Goal: Task Accomplishment & Management: Manage account settings

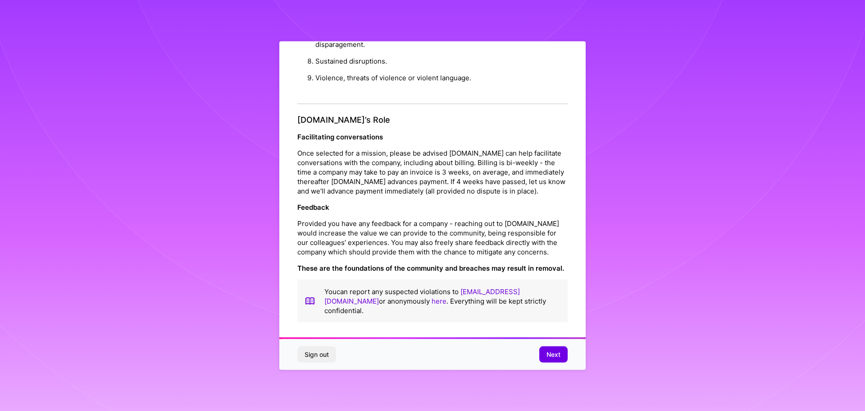
scroll to position [1, 0]
click at [551, 350] on span "Next" at bounding box center [554, 354] width 14 height 9
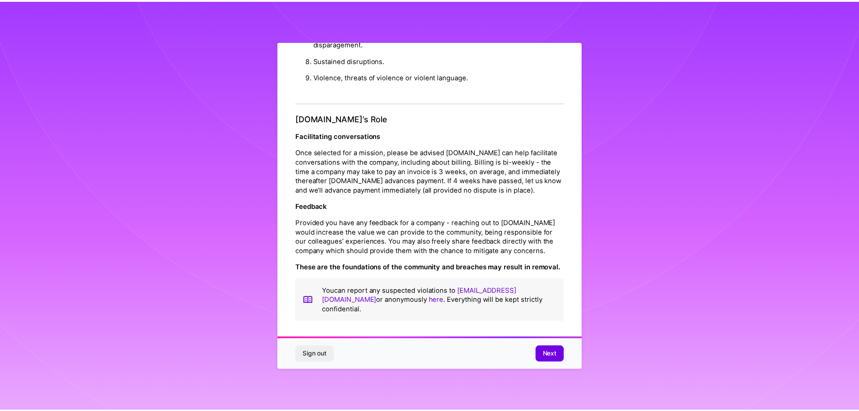
scroll to position [0, 0]
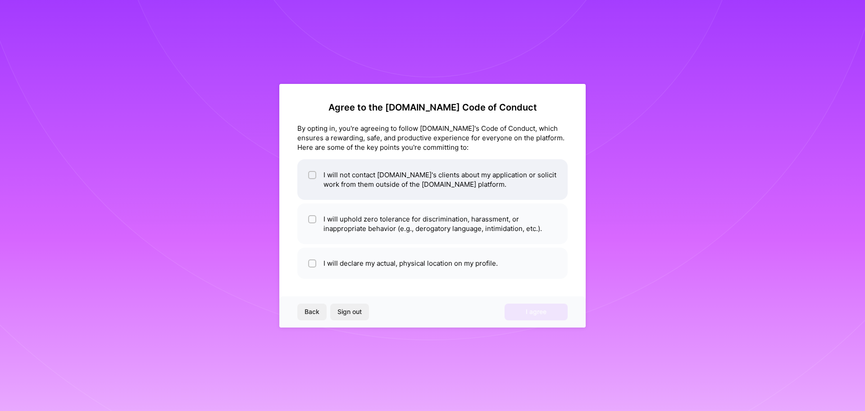
click at [340, 184] on li "I will not contact [DOMAIN_NAME]'s clients about my application or solicit work…" at bounding box center [433, 179] width 270 height 41
click at [325, 171] on li "I will not contact [DOMAIN_NAME]'s clients about my application or solicit work…" at bounding box center [433, 179] width 270 height 41
checkbox input "true"
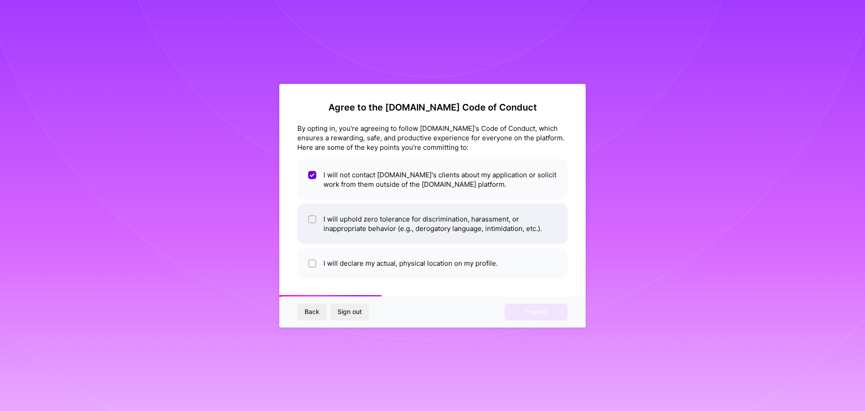
click at [313, 217] on input "checkbox" at bounding box center [313, 219] width 6 height 6
checkbox input "true"
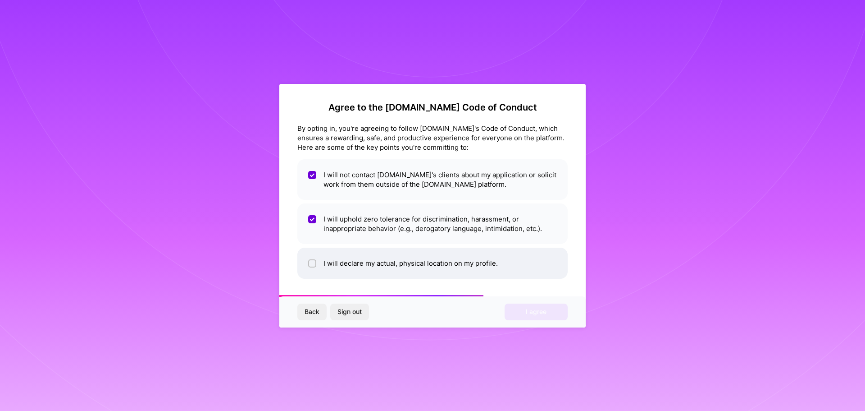
click at [313, 264] on input "checkbox" at bounding box center [313, 264] width 6 height 6
checkbox input "true"
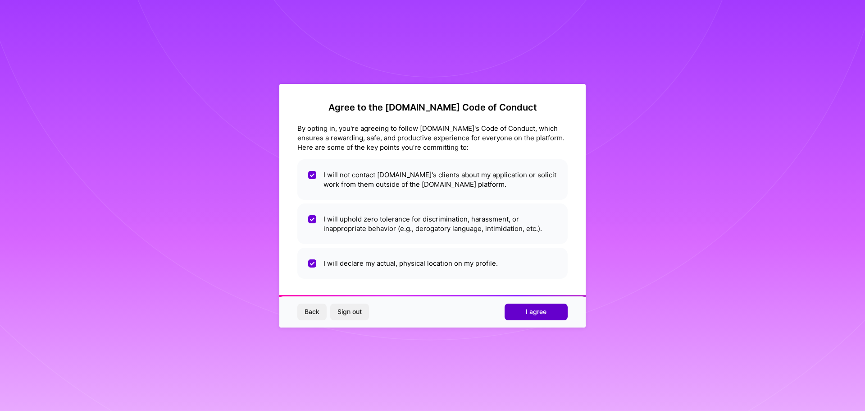
click at [533, 315] on span "I agree" at bounding box center [536, 311] width 21 height 9
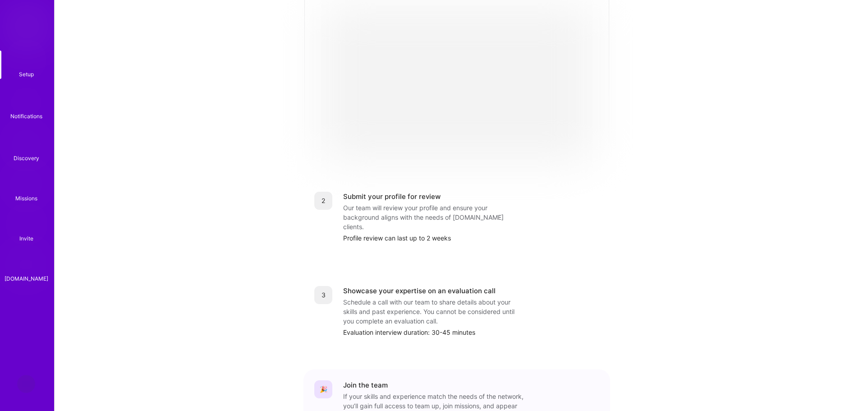
scroll to position [4, 0]
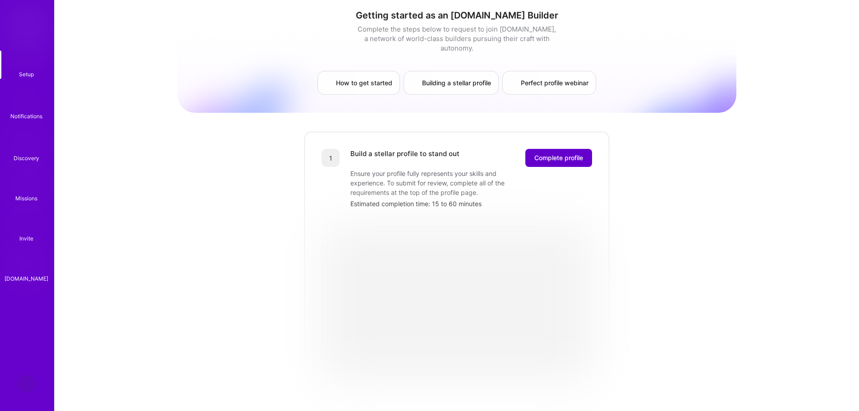
click at [554, 153] on span "Complete profile" at bounding box center [558, 157] width 49 height 9
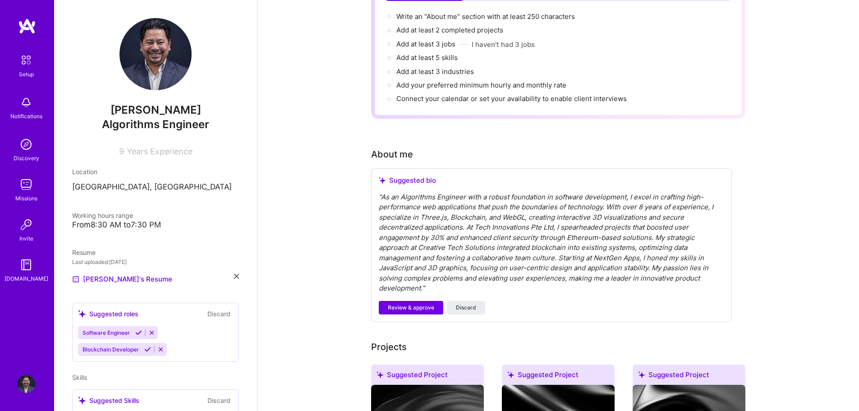
scroll to position [135, 0]
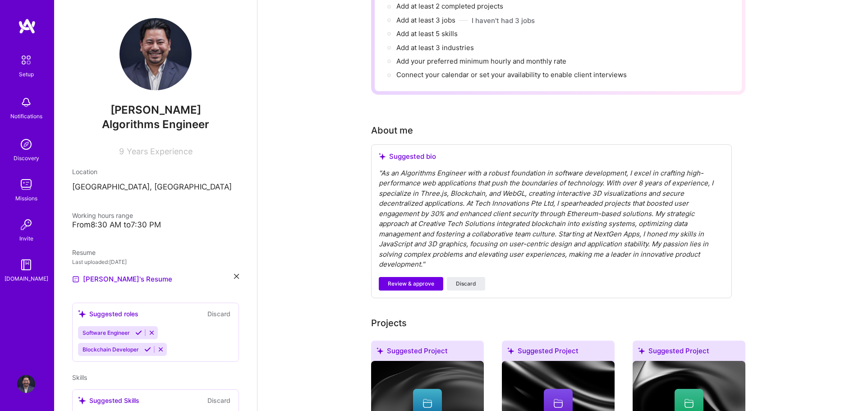
click at [445, 192] on div "" As an Algorithms Engineer with a robust foundation in software development, I…" at bounding box center [551, 218] width 345 height 101
click at [475, 208] on div "" As an Algorithms Engineer with a robust foundation in software development, I…" at bounding box center [551, 218] width 345 height 101
click at [434, 253] on div "" As an Algorithms Engineer with a robust foundation in software development, I…" at bounding box center [551, 218] width 345 height 101
click at [440, 250] on div "" As an Algorithms Engineer with a robust foundation in software development, I…" at bounding box center [551, 218] width 345 height 101
click at [411, 279] on span "Review & approve" at bounding box center [411, 283] width 46 height 8
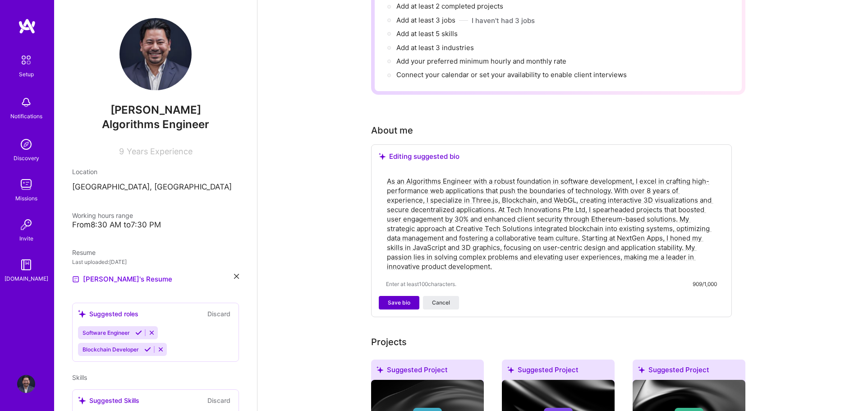
click at [398, 298] on span "Save bio" at bounding box center [399, 302] width 23 height 8
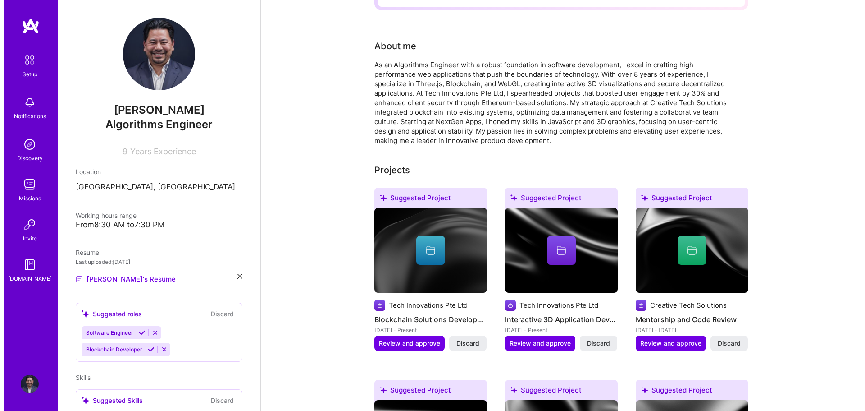
scroll to position [225, 0]
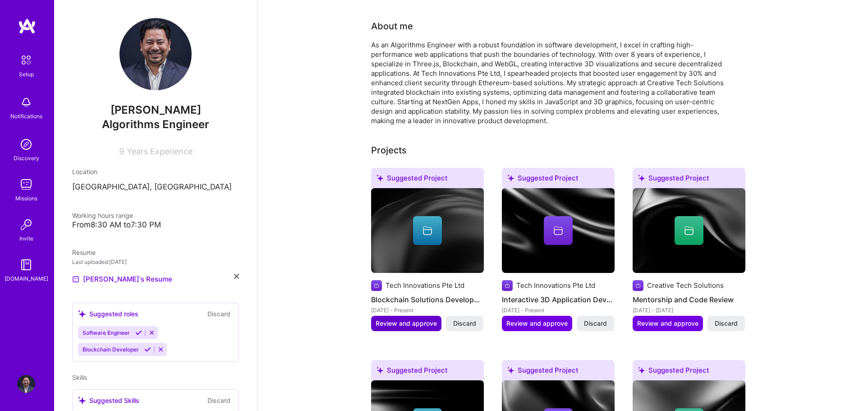
click at [406, 319] on span "Review and approve" at bounding box center [405, 323] width 61 height 9
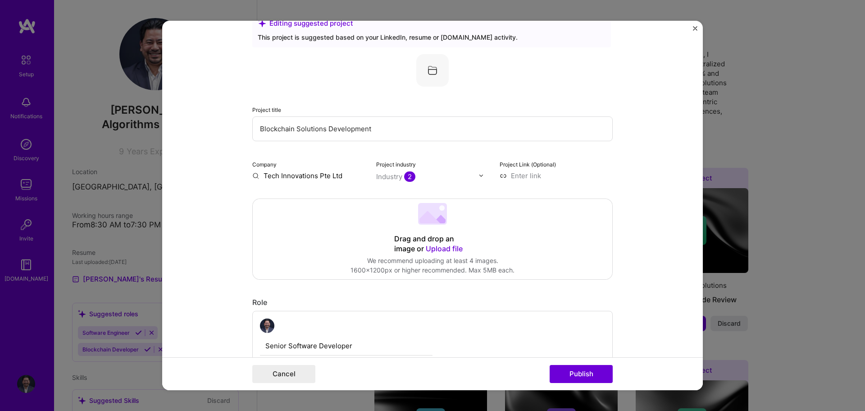
scroll to position [0, 0]
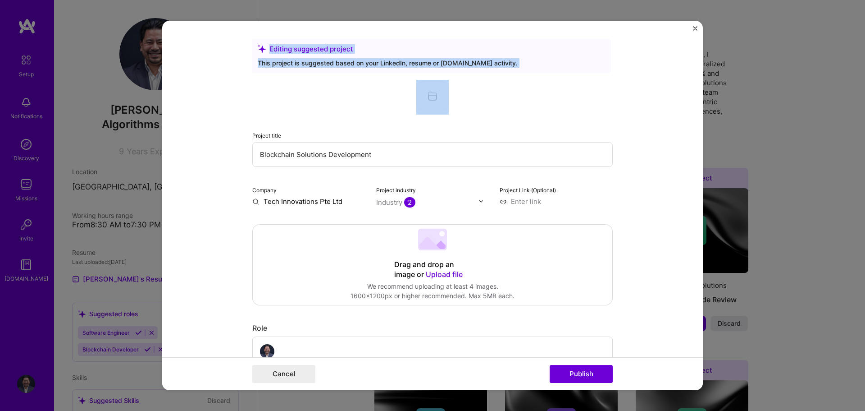
drag, startPoint x: 391, startPoint y: 38, endPoint x: 428, endPoint y: 96, distance: 69.1
click at [520, 45] on div "Editing suggested project" at bounding box center [432, 48] width 348 height 9
click at [445, 39] on div "Editing suggested project This project is suggested based on your LinkedIn, res…" at bounding box center [431, 56] width 359 height 34
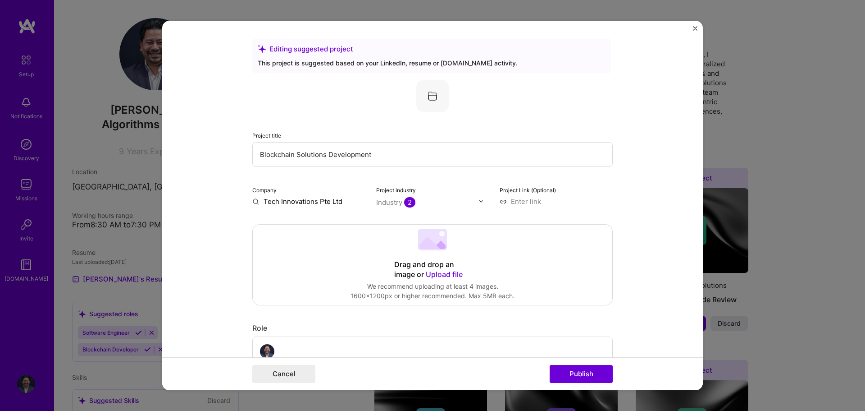
drag, startPoint x: 273, startPoint y: 29, endPoint x: 264, endPoint y: 42, distance: 16.5
click at [264, 42] on form "Editing suggested project This project is suggested based on your LinkedIn, res…" at bounding box center [432, 206] width 541 height 370
click at [72, 56] on div "Editing suggested project This project is suggested based on your LinkedIn, res…" at bounding box center [432, 205] width 865 height 411
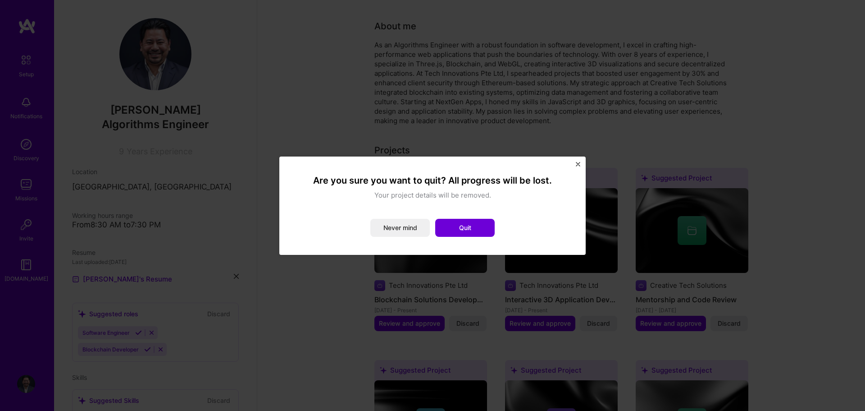
click at [579, 164] on img "Close" at bounding box center [578, 164] width 5 height 5
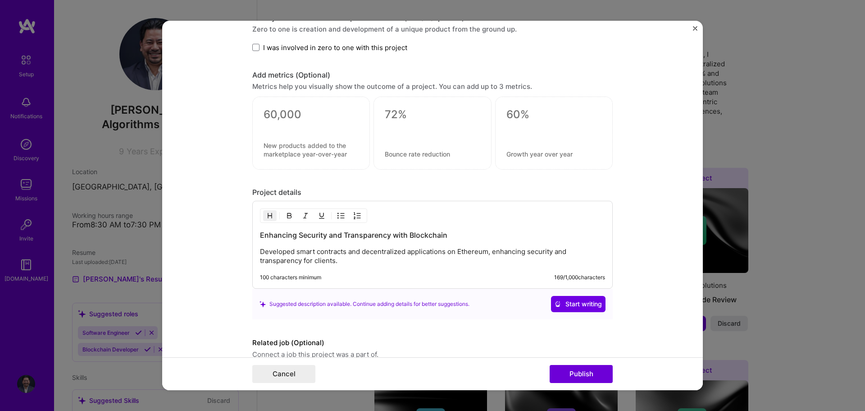
scroll to position [697, 0]
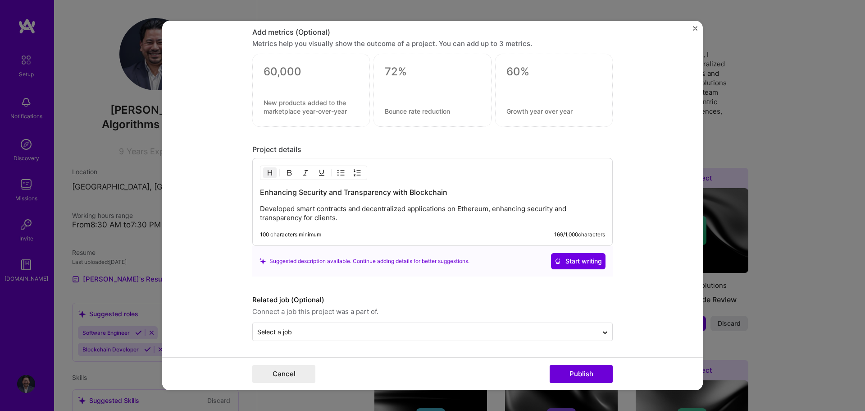
click at [695, 31] on button "Close" at bounding box center [695, 30] width 5 height 9
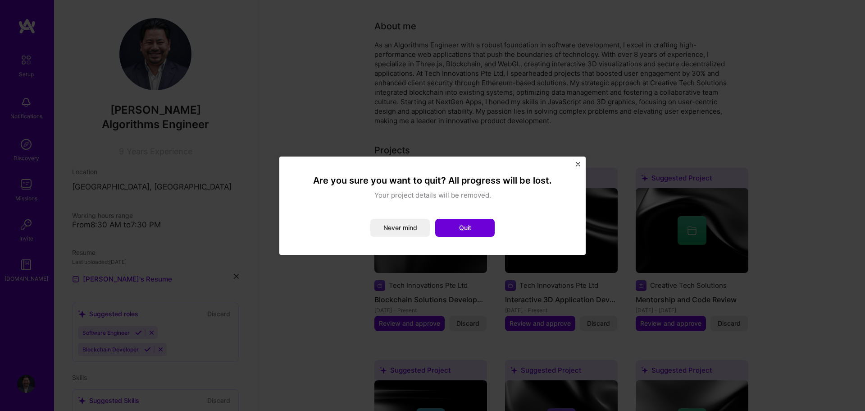
click at [577, 162] on img "Close" at bounding box center [578, 164] width 5 height 5
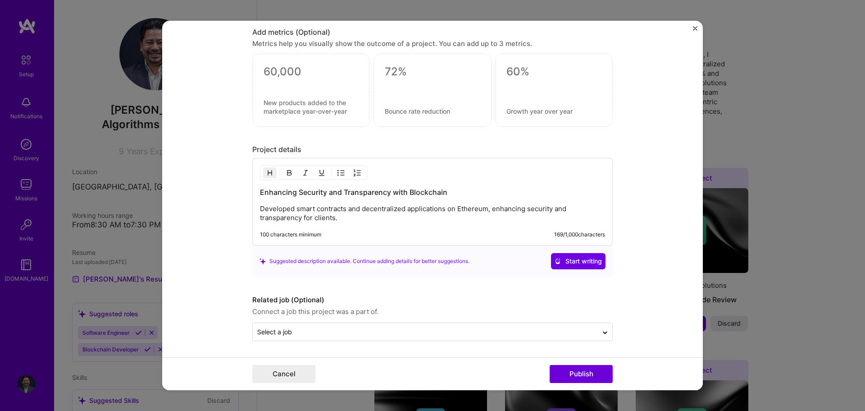
click at [348, 221] on p "Developed smart contracts and decentralized applications on Ethereum, enhancing…" at bounding box center [432, 213] width 345 height 18
click at [584, 373] on button "Publish" at bounding box center [581, 374] width 63 height 18
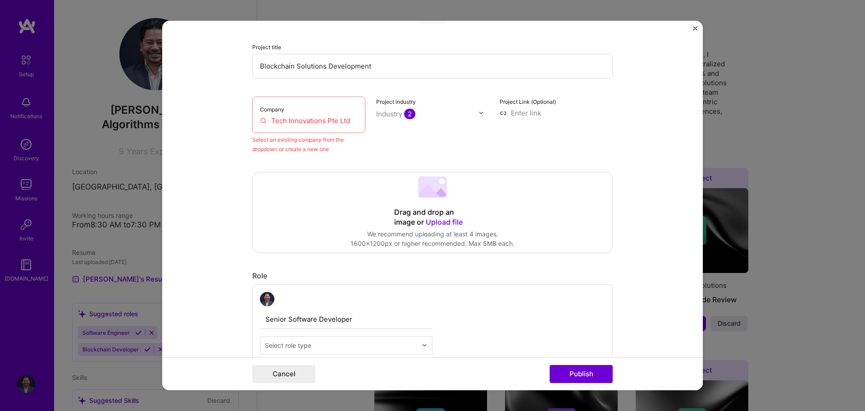
scroll to position [104, 0]
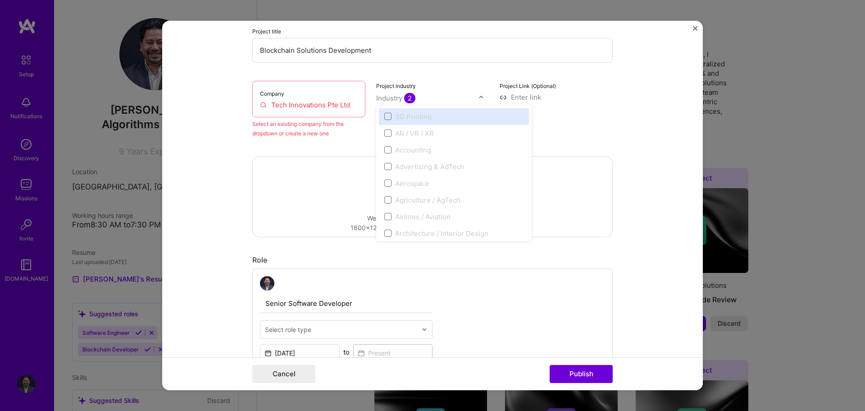
click at [397, 96] on div "Industry 2" at bounding box center [395, 97] width 39 height 9
click at [380, 122] on div "3D Printing" at bounding box center [454, 116] width 150 height 17
click at [385, 118] on span at bounding box center [388, 116] width 7 height 7
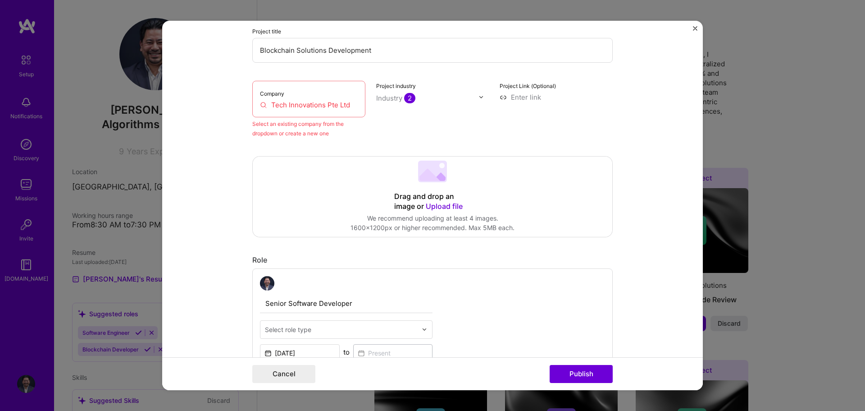
click at [399, 95] on div "Industry 2" at bounding box center [395, 97] width 39 height 9
click at [316, 101] on input "Tech Innovations Pte Ltd" at bounding box center [309, 104] width 98 height 9
click at [238, 101] on form "Editing suggested project This project is suggested based on your LinkedIn, res…" at bounding box center [432, 206] width 541 height 370
click at [300, 102] on input "Tech Innovations Pte Ltd" at bounding box center [309, 104] width 98 height 9
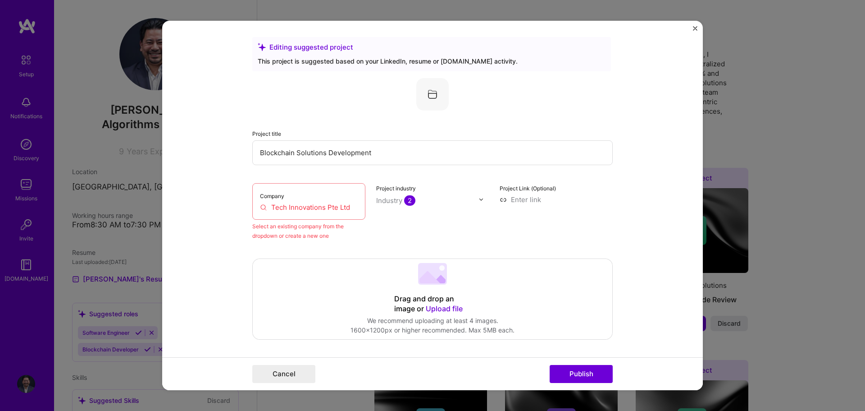
scroll to position [0, 0]
click at [426, 96] on img at bounding box center [433, 96] width 32 height 32
click at [265, 203] on div "Company Tech Innovations Pte Ltd" at bounding box center [308, 203] width 113 height 37
click at [454, 190] on div "Project industry Industry 2" at bounding box center [432, 213] width 113 height 57
click at [500, 198] on input at bounding box center [556, 201] width 113 height 9
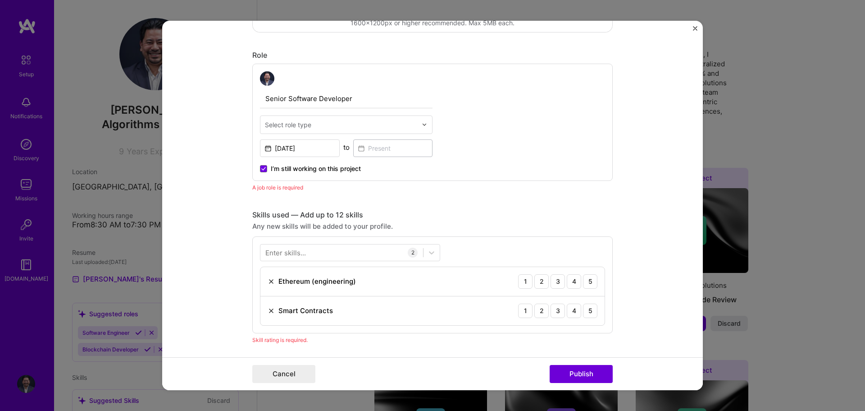
scroll to position [316, 0]
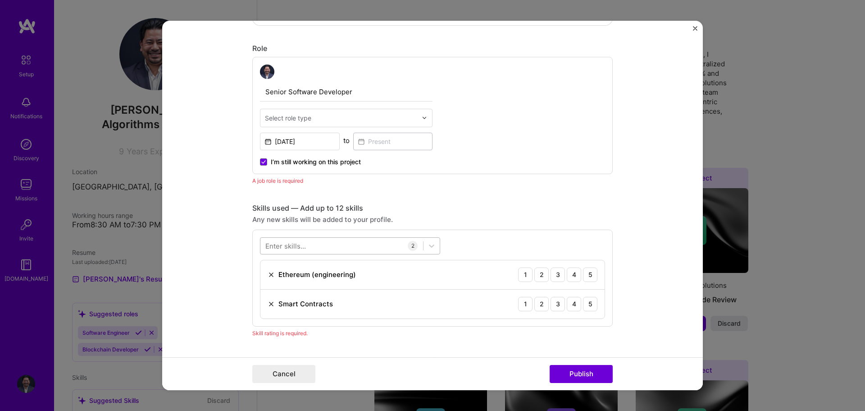
click at [348, 247] on div at bounding box center [342, 245] width 163 height 15
click at [616, 228] on form "Editing suggested project This project is suggested based on your LinkedIn, res…" at bounding box center [432, 206] width 541 height 370
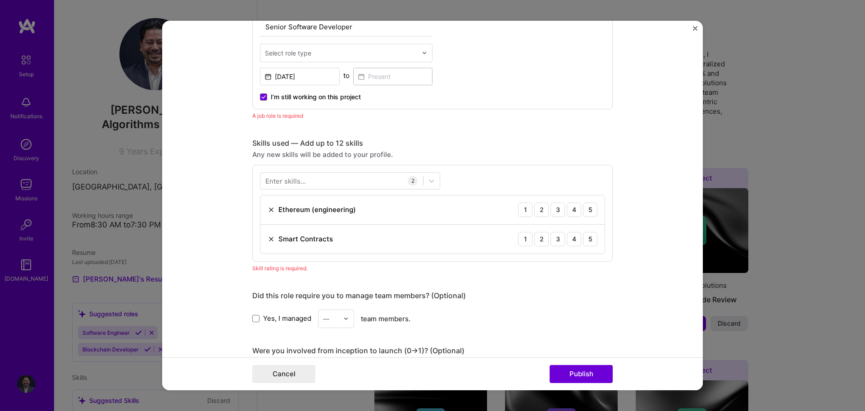
scroll to position [406, 0]
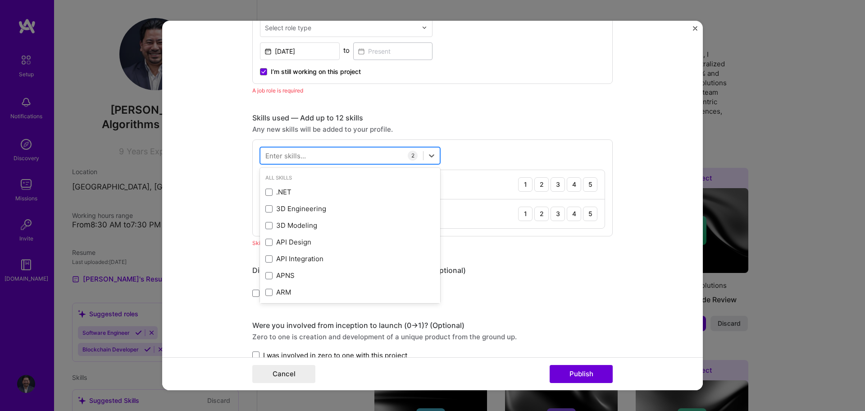
click at [342, 150] on div at bounding box center [342, 155] width 163 height 15
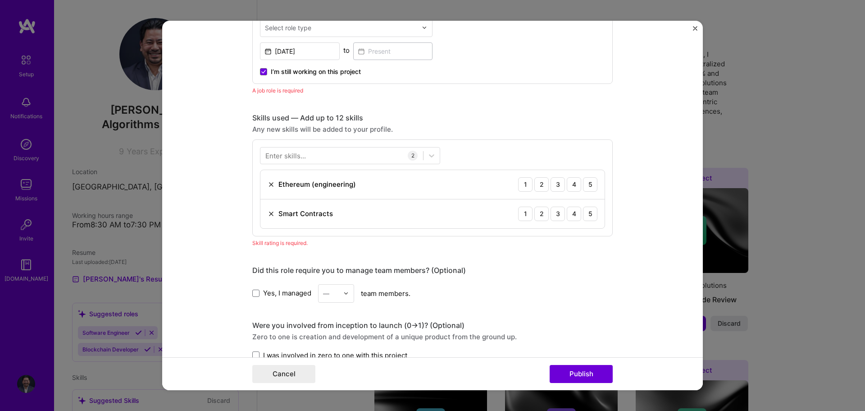
click at [554, 130] on div "Any new skills will be added to your profile." at bounding box center [432, 128] width 361 height 9
click at [585, 184] on div "5" at bounding box center [590, 184] width 14 height 14
click at [584, 210] on div "5" at bounding box center [590, 213] width 14 height 14
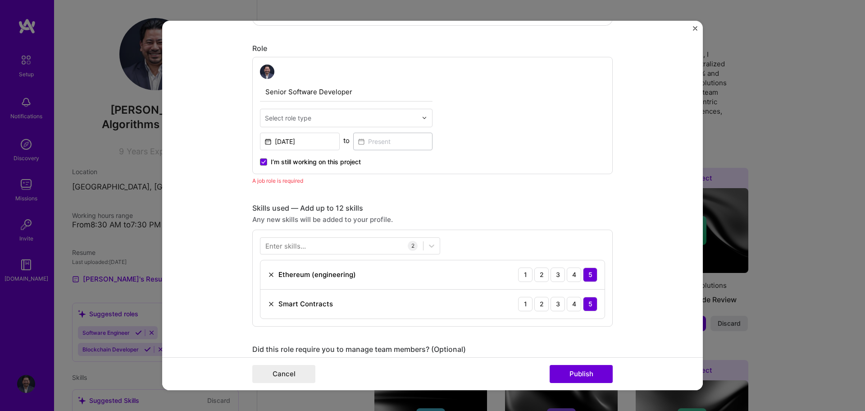
scroll to position [270, 0]
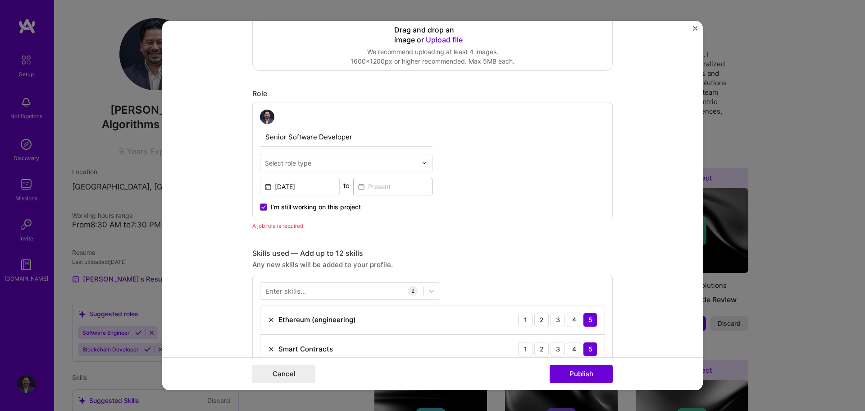
click at [304, 164] on div "Select role type" at bounding box center [288, 162] width 46 height 9
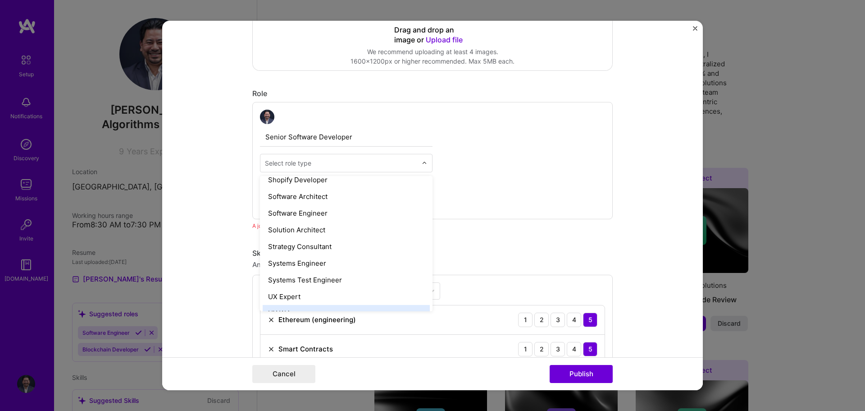
scroll to position [948, 0]
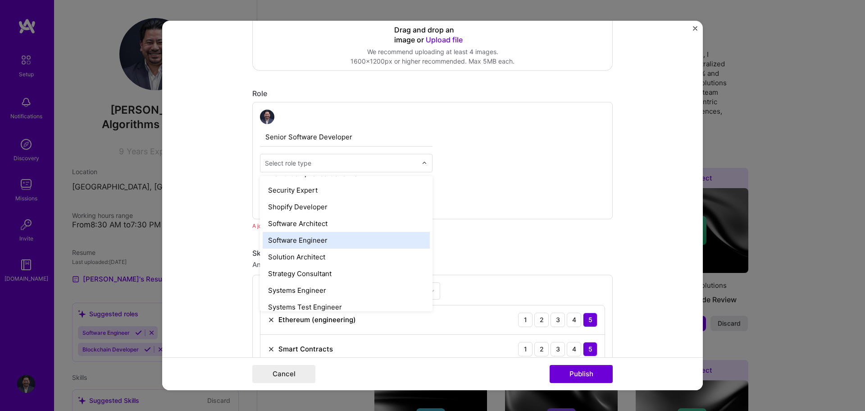
click at [322, 239] on div "Software Engineer" at bounding box center [346, 240] width 167 height 17
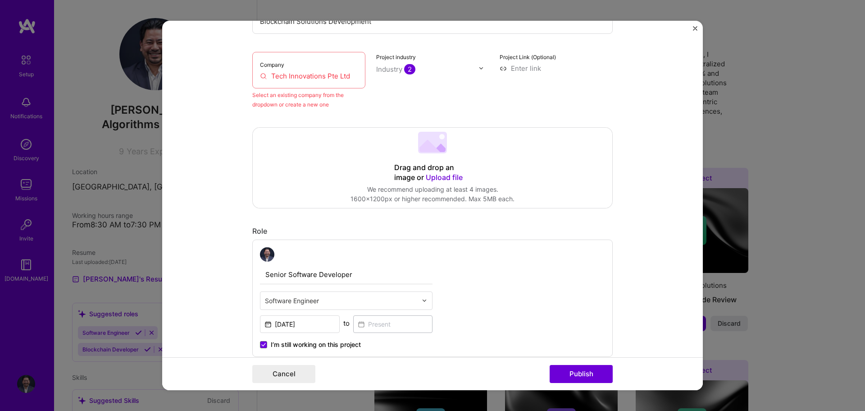
scroll to position [90, 0]
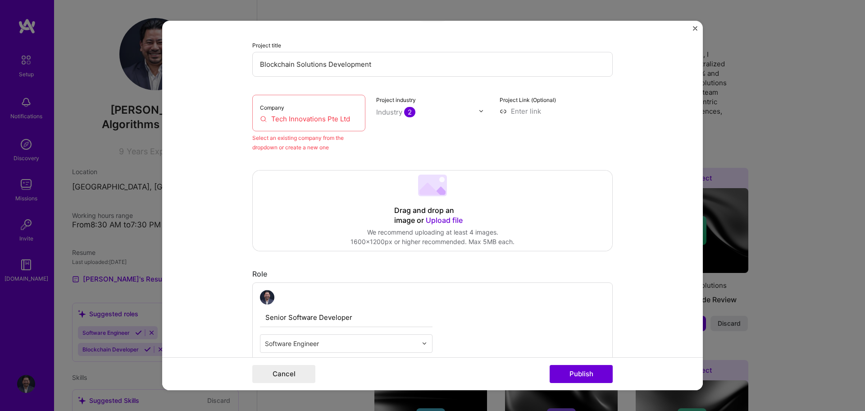
click at [306, 113] on div "Company Tech Innovations Pte Ltd" at bounding box center [308, 113] width 113 height 37
click at [279, 118] on input "Tech Innovations Pte Ltd" at bounding box center [309, 118] width 98 height 9
click at [303, 121] on input "Tech Innovations Pte Ltd" at bounding box center [309, 118] width 98 height 9
click at [327, 122] on input "Tech Innovations Pte Ltd" at bounding box center [309, 118] width 98 height 9
click at [345, 123] on input "Tech Innovations Pte Ltd" at bounding box center [309, 118] width 98 height 9
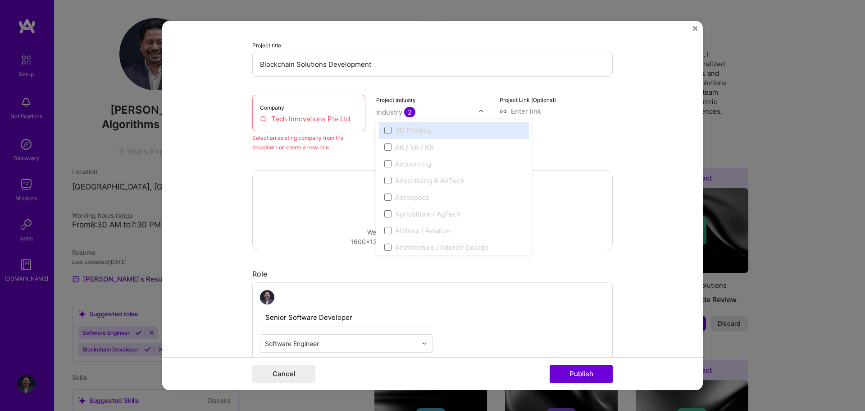
click at [417, 110] on input "text" at bounding box center [427, 111] width 103 height 9
click at [611, 119] on form "Editing suggested project This project is suggested based on your LinkedIn, res…" at bounding box center [432, 206] width 541 height 370
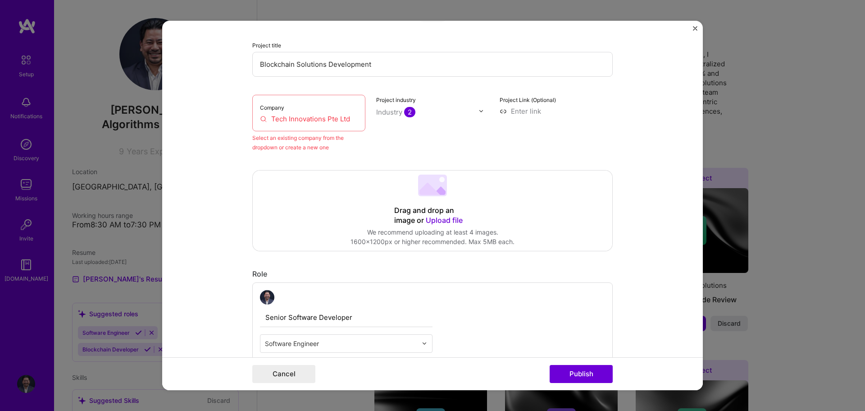
click at [308, 107] on div "Company Tech Innovations Pte Ltd" at bounding box center [308, 113] width 113 height 37
click at [283, 124] on div "Company Tech Innovations Pte Ltd" at bounding box center [308, 113] width 113 height 37
click at [269, 119] on input "Tech Innovations Pte Ltd" at bounding box center [309, 118] width 98 height 9
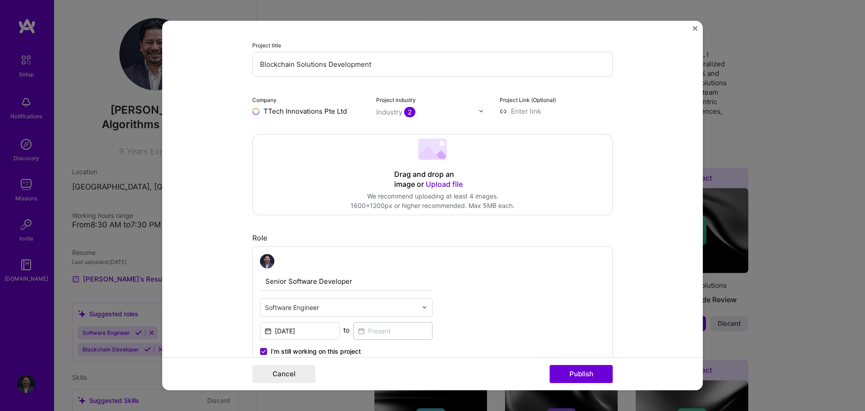
type input "Tech Innovations Pte Ltd"
click at [344, 137] on div "Tech Innovations Pte Ltd" at bounding box center [342, 136] width 84 height 24
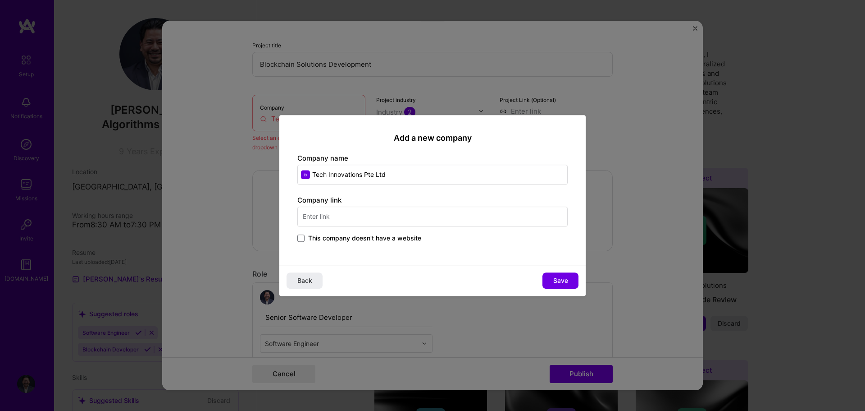
click at [309, 235] on span "This company doesn't have a website" at bounding box center [364, 237] width 113 height 9
click at [0, 0] on input "This company doesn't have a website" at bounding box center [0, 0] width 0 height 0
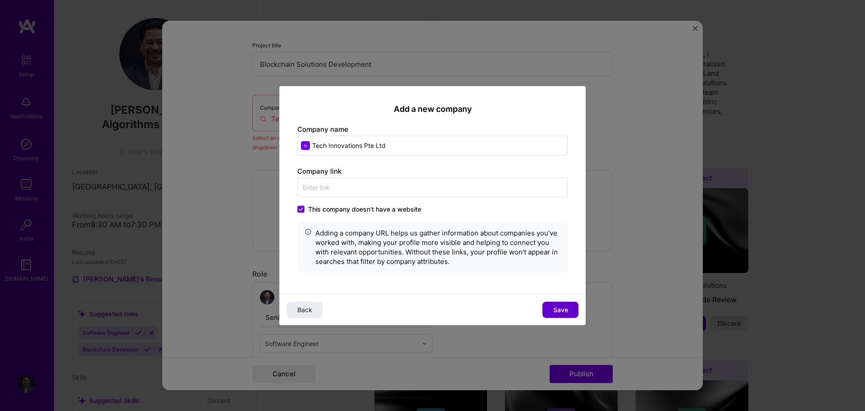
click at [559, 308] on span "Save" at bounding box center [561, 309] width 15 height 9
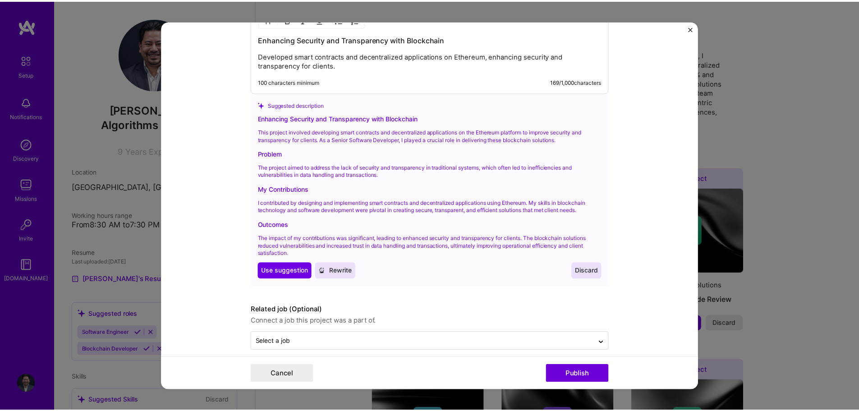
scroll to position [860, 0]
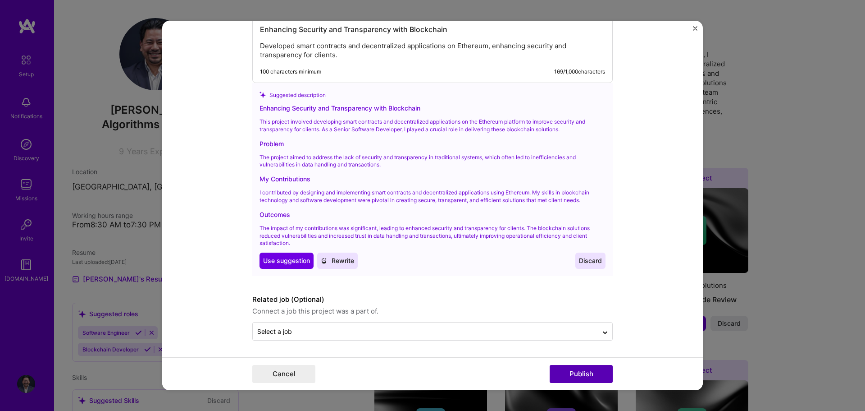
click at [572, 377] on button "Publish" at bounding box center [581, 374] width 63 height 18
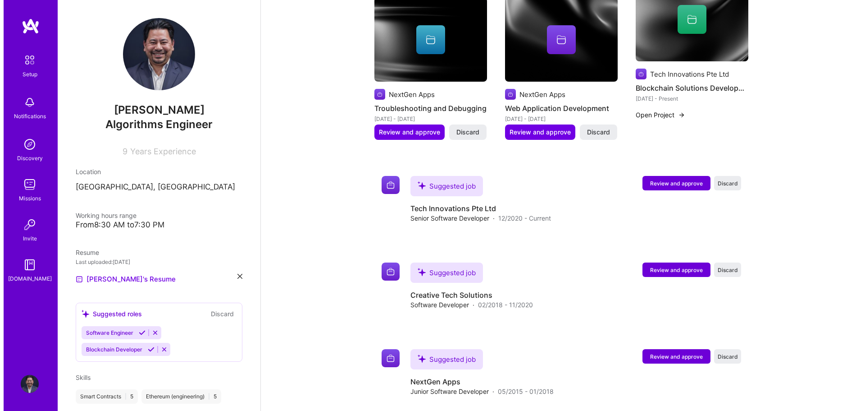
scroll to position [618, 0]
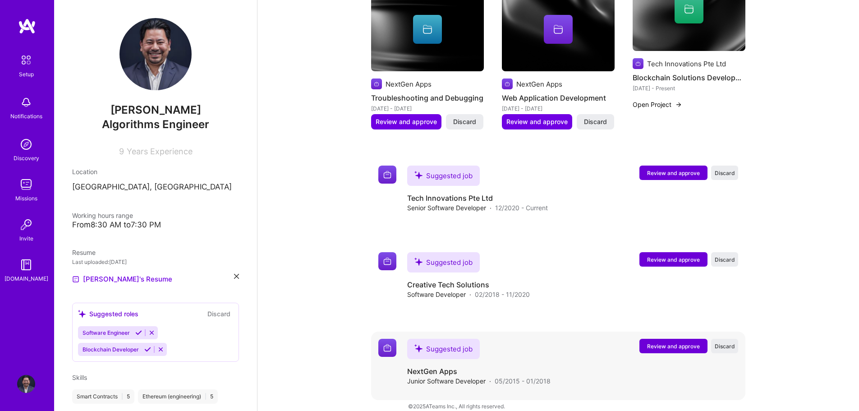
click at [658, 342] on span "Review and approve" at bounding box center [673, 346] width 53 height 8
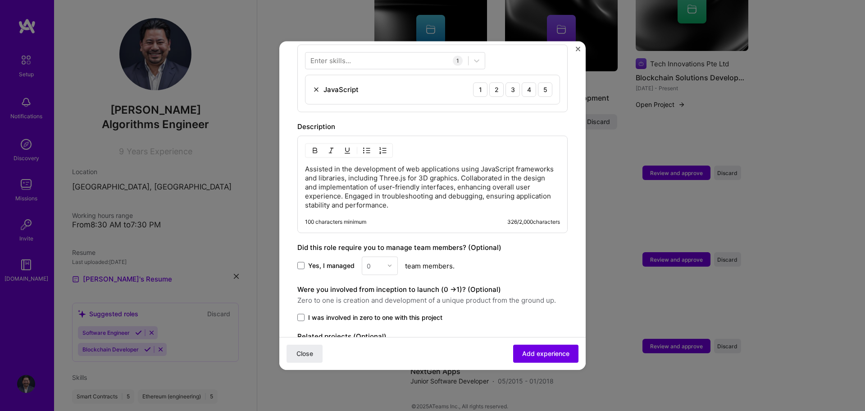
scroll to position [395, 0]
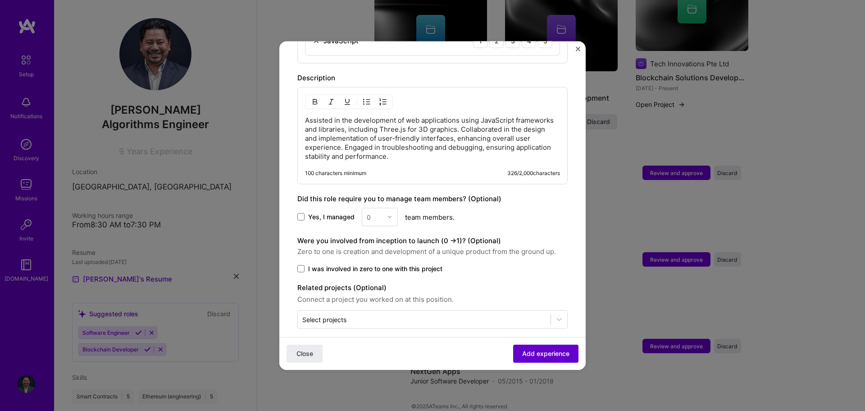
click at [533, 350] on span "Add experience" at bounding box center [545, 353] width 47 height 9
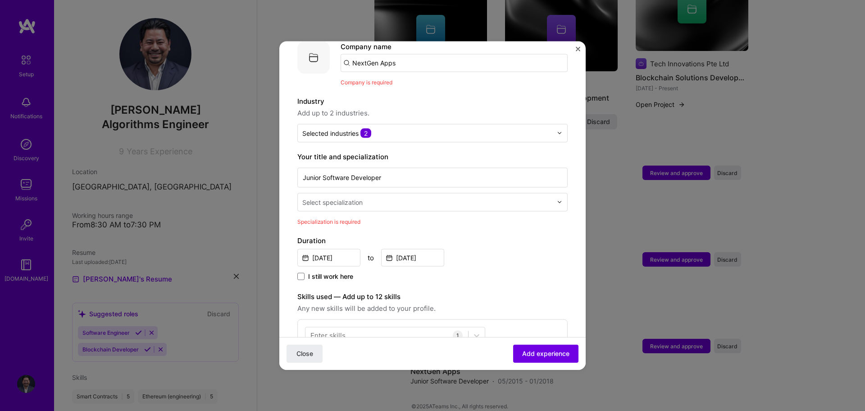
scroll to position [90, 0]
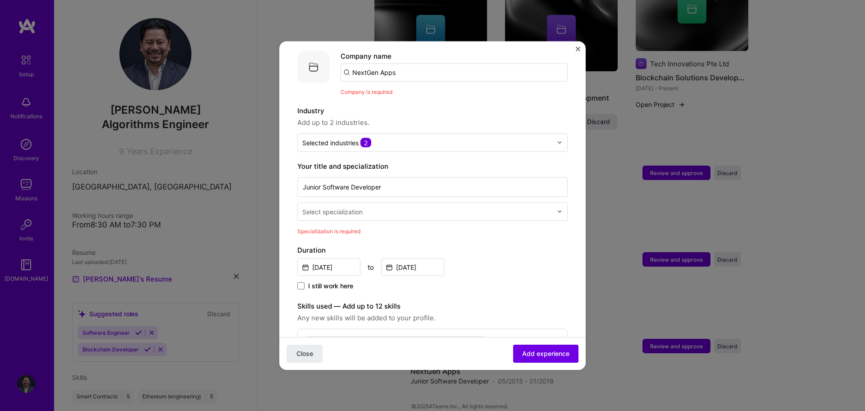
click at [369, 206] on input "text" at bounding box center [428, 210] width 252 height 9
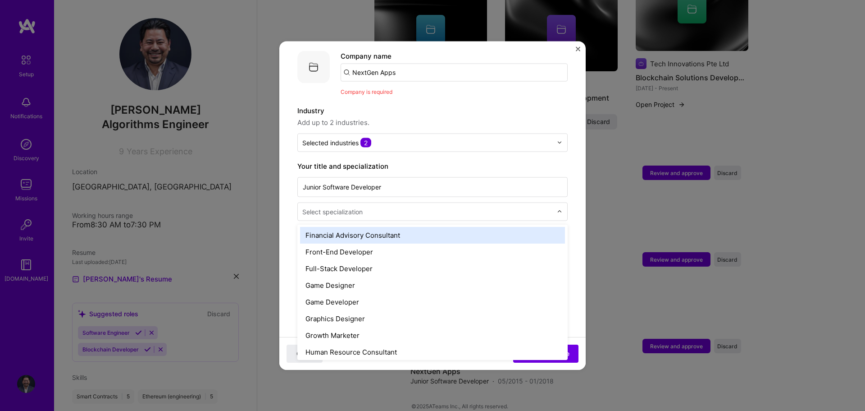
scroll to position [496, 0]
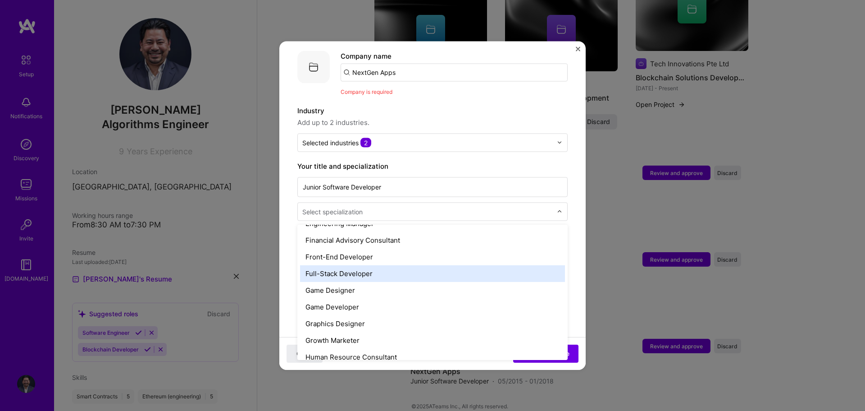
click at [357, 266] on div "Full-Stack Developer" at bounding box center [432, 273] width 265 height 17
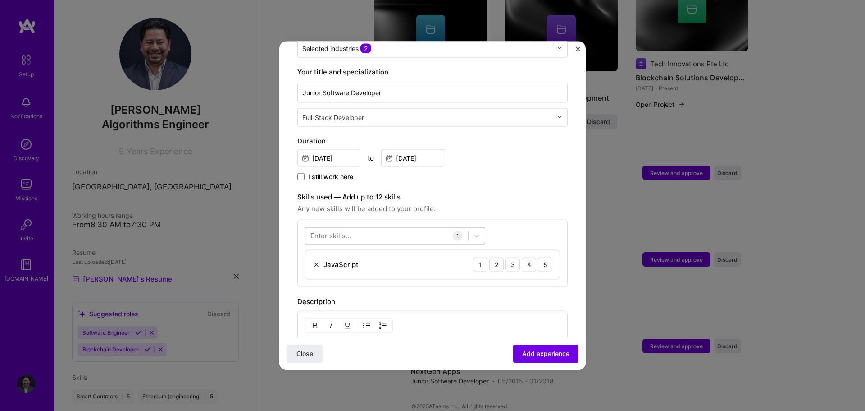
scroll to position [180, 0]
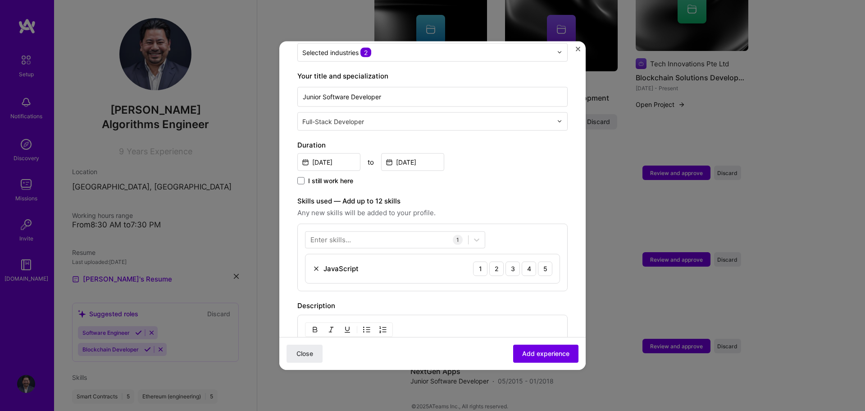
click at [340, 235] on div "Enter skills..." at bounding box center [331, 239] width 41 height 9
click at [538, 261] on div "5" at bounding box center [545, 268] width 14 height 14
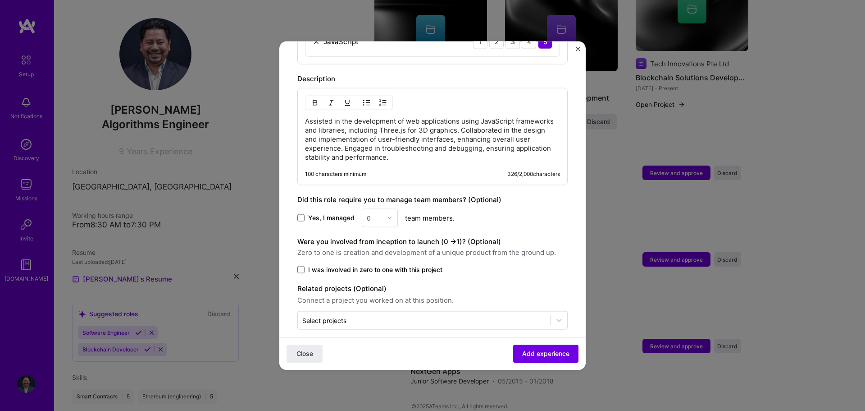
scroll to position [408, 0]
click at [527, 353] on span "Add experience" at bounding box center [545, 353] width 47 height 9
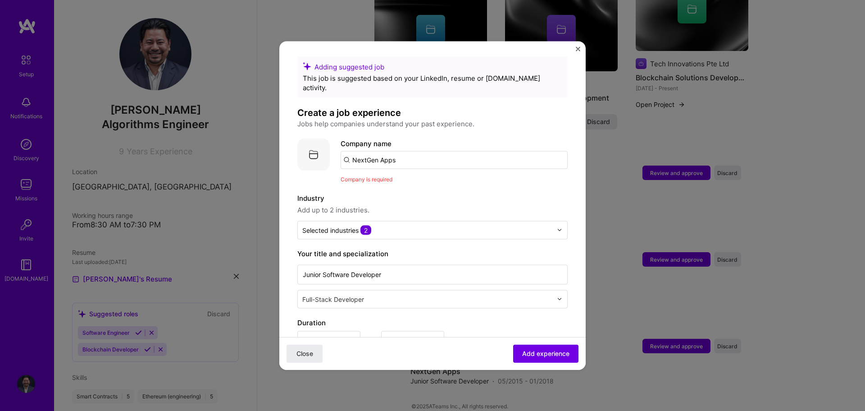
scroll to position [0, 0]
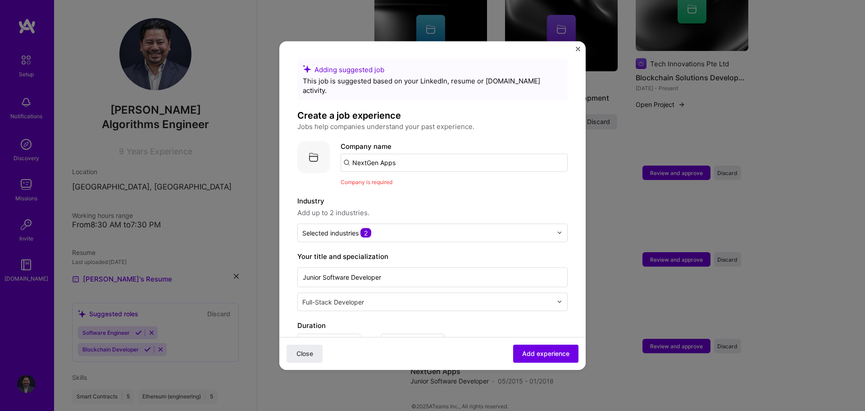
click at [407, 154] on input "NextGen Apps" at bounding box center [454, 162] width 227 height 18
type input "NextGen Apps"
click at [411, 179] on div "NextGen Apps" at bounding box center [418, 187] width 54 height 16
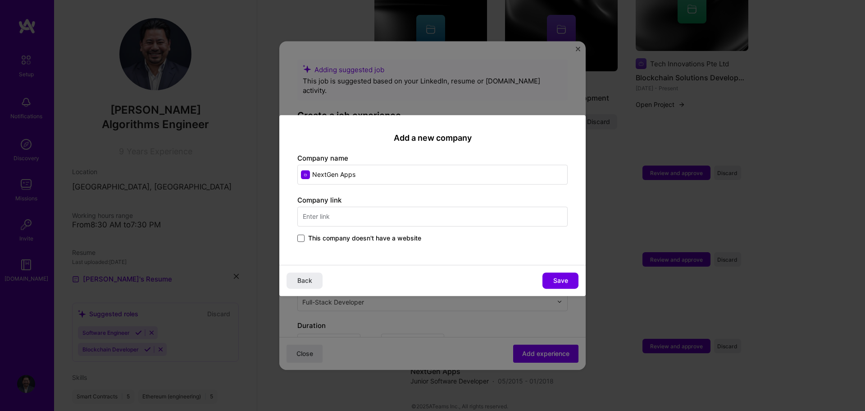
click at [304, 238] on span at bounding box center [301, 237] width 7 height 7
click at [0, 0] on input "This company doesn't have a website" at bounding box center [0, 0] width 0 height 0
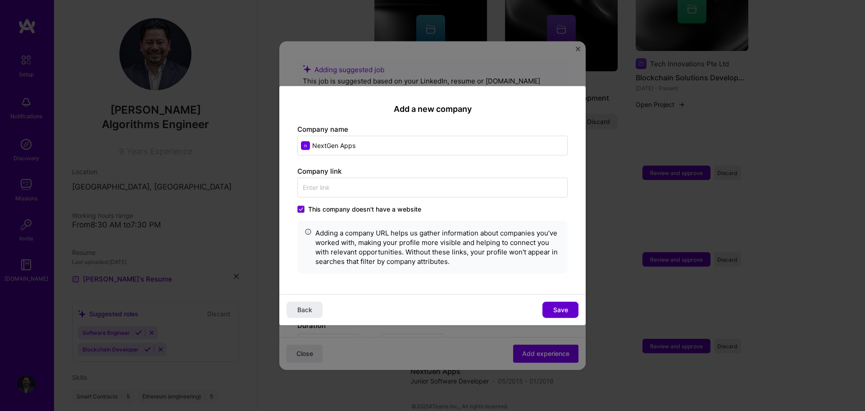
click at [554, 314] on span "Save" at bounding box center [561, 309] width 15 height 9
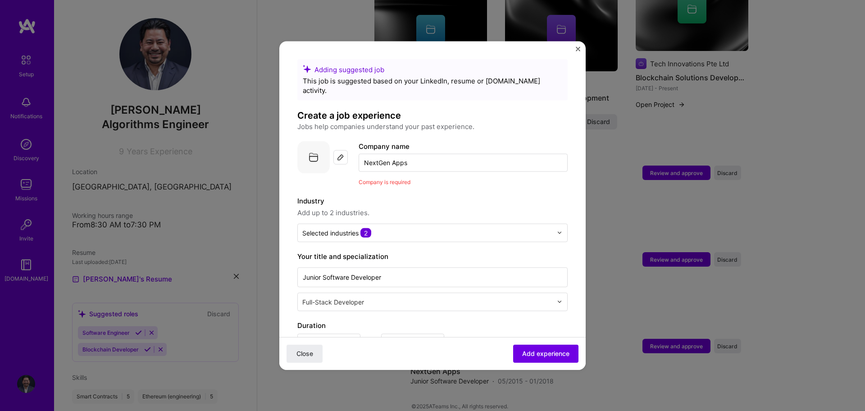
click at [416, 179] on div "Adding suggested job This job is suggested based on your LinkedIn, resume or [D…" at bounding box center [433, 397] width 270 height 677
click at [541, 354] on span "Add experience" at bounding box center [545, 353] width 47 height 9
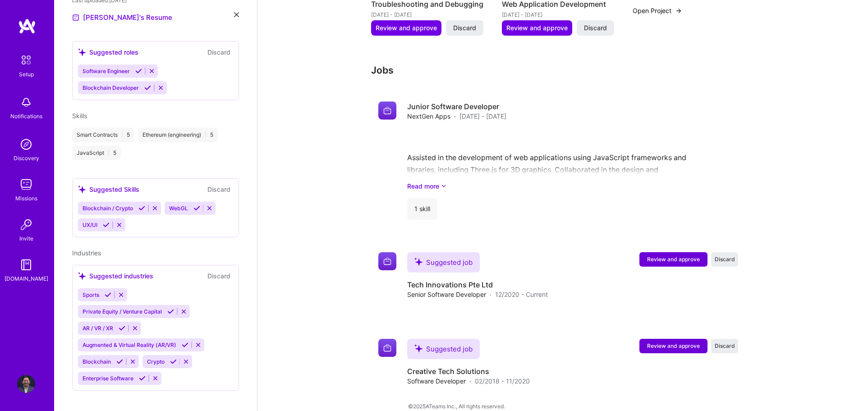
scroll to position [270, 0]
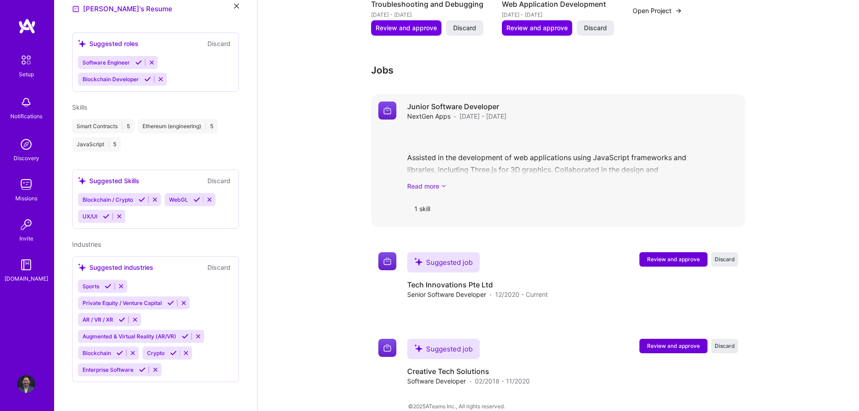
click at [445, 181] on icon at bounding box center [443, 185] width 5 height 9
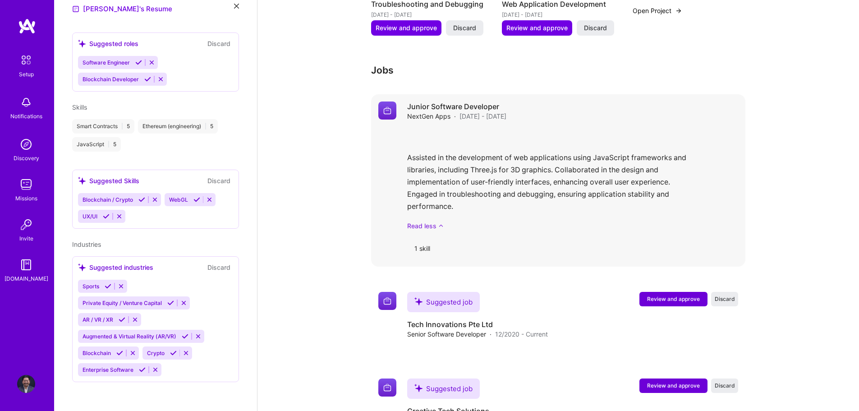
click at [433, 221] on link "Read less" at bounding box center [572, 225] width 331 height 9
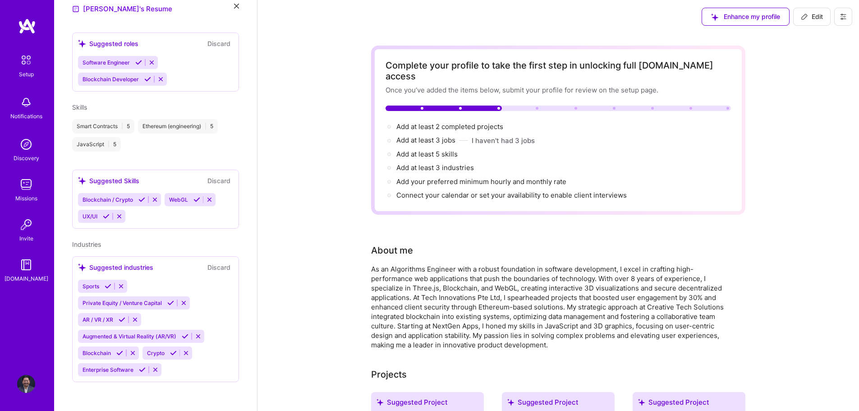
scroll to position [0, 0]
click at [842, 22] on button at bounding box center [843, 18] width 18 height 18
click at [822, 43] on button "Settings" at bounding box center [818, 38] width 68 height 23
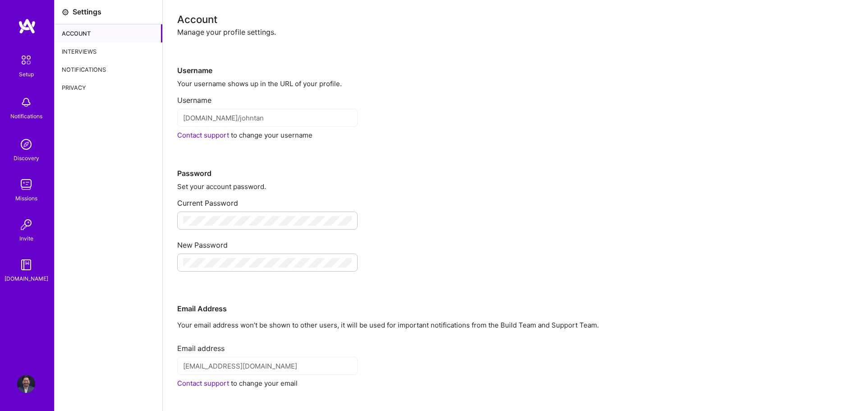
click at [481, 156] on div "Password" at bounding box center [510, 159] width 667 height 38
click at [93, 65] on div "Notifications" at bounding box center [109, 69] width 108 height 18
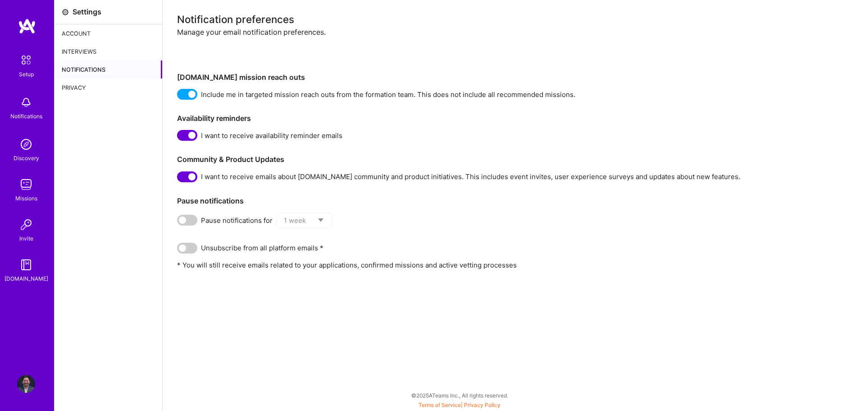
click at [83, 30] on div "Account" at bounding box center [109, 33] width 108 height 18
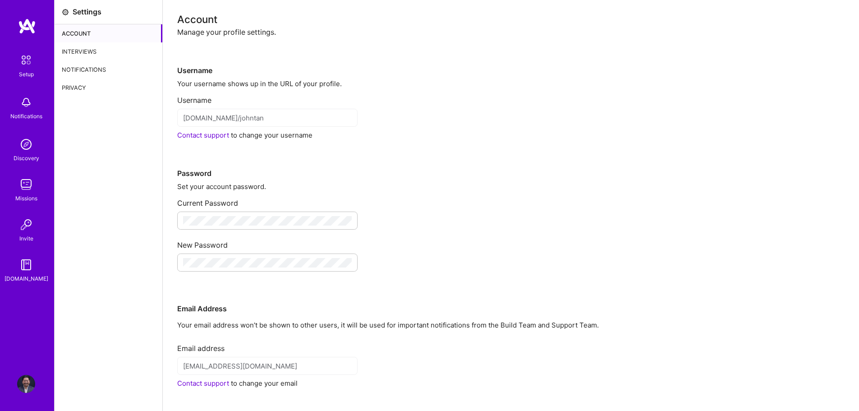
click at [91, 56] on div "Interviews" at bounding box center [109, 51] width 108 height 18
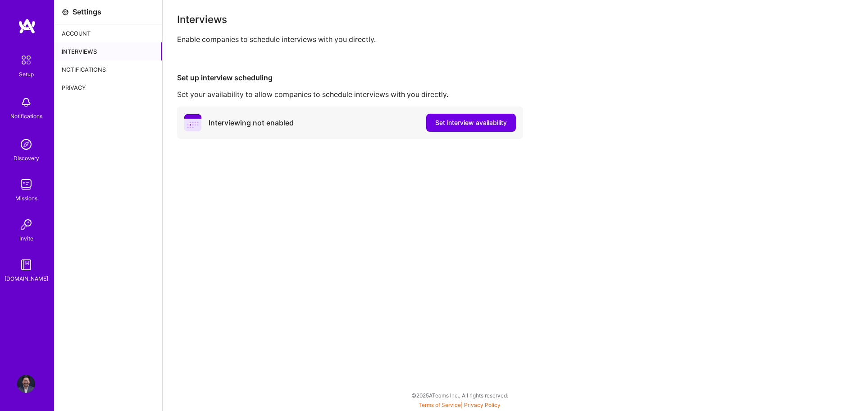
click at [77, 71] on div "Notifications" at bounding box center [109, 69] width 108 height 18
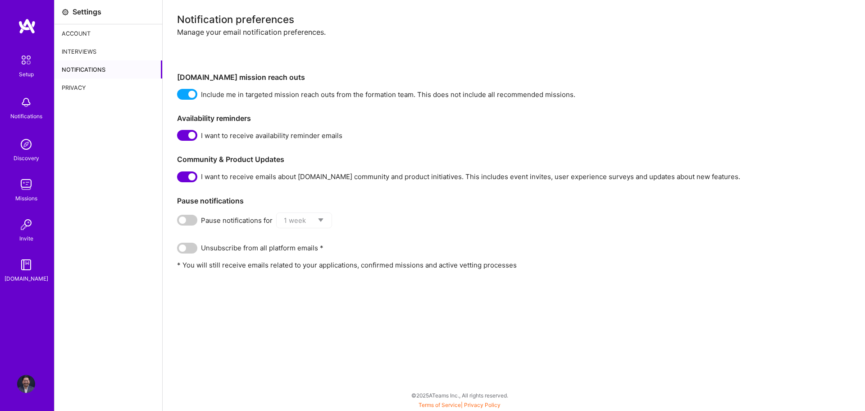
click at [81, 80] on div "Privacy" at bounding box center [109, 87] width 108 height 18
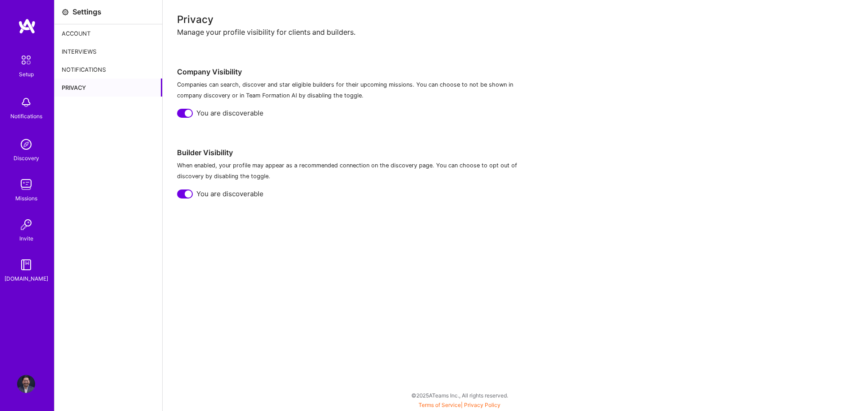
click at [25, 62] on img at bounding box center [26, 59] width 19 height 19
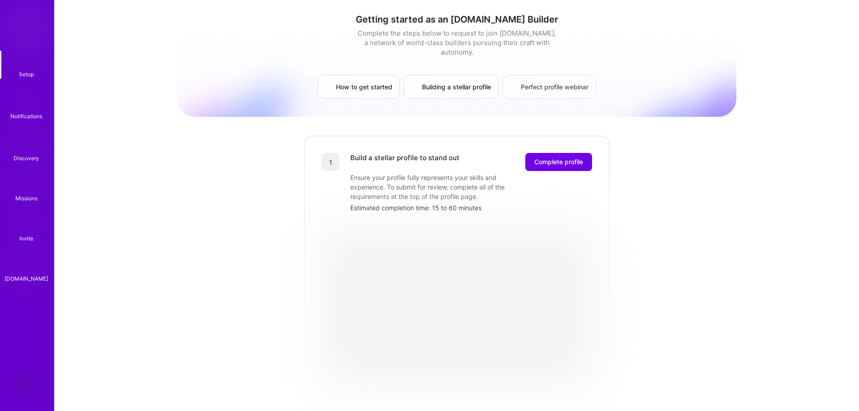
click at [559, 75] on link "Perfect profile webinar" at bounding box center [549, 87] width 94 height 24
click at [27, 24] on img at bounding box center [27, 26] width 18 height 16
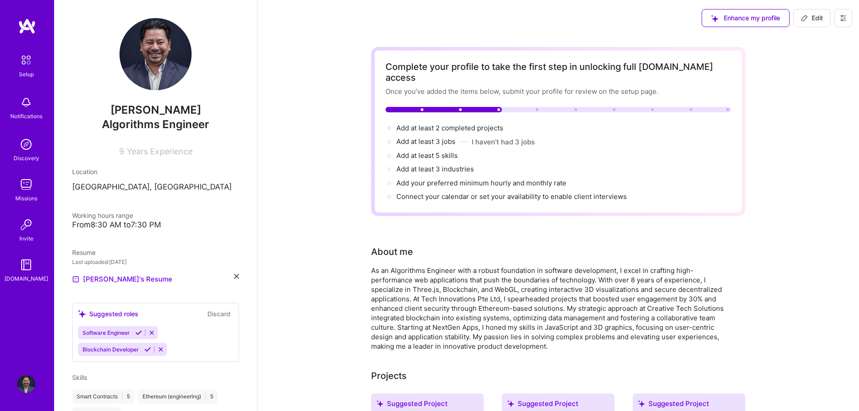
click at [838, 18] on button at bounding box center [843, 18] width 18 height 18
click at [822, 58] on button "Payment method" at bounding box center [818, 61] width 68 height 23
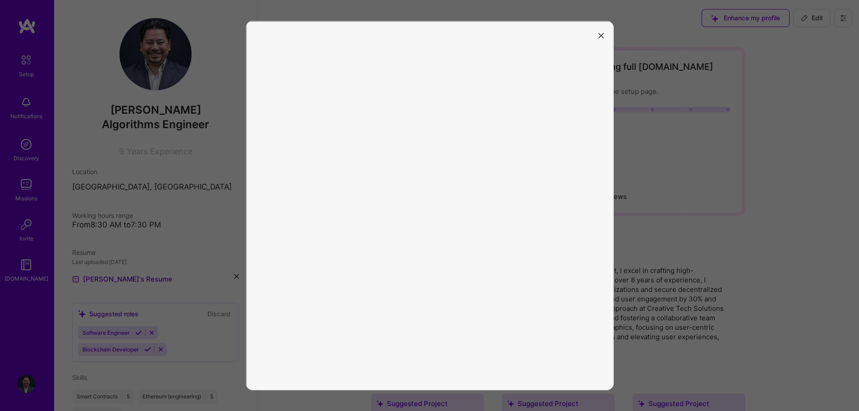
click at [600, 38] on icon "modal" at bounding box center [600, 35] width 5 height 5
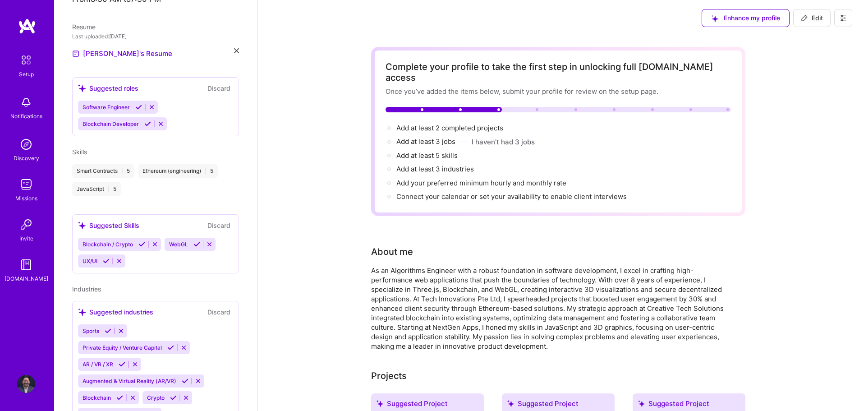
scroll to position [270, 0]
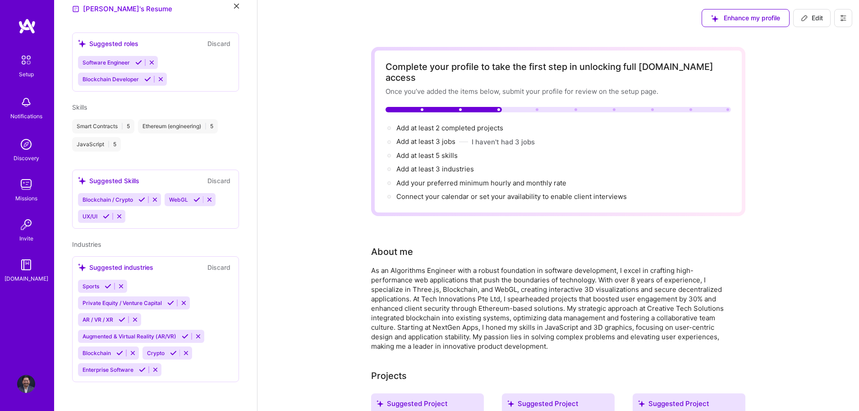
click at [18, 229] on img at bounding box center [26, 224] width 18 height 18
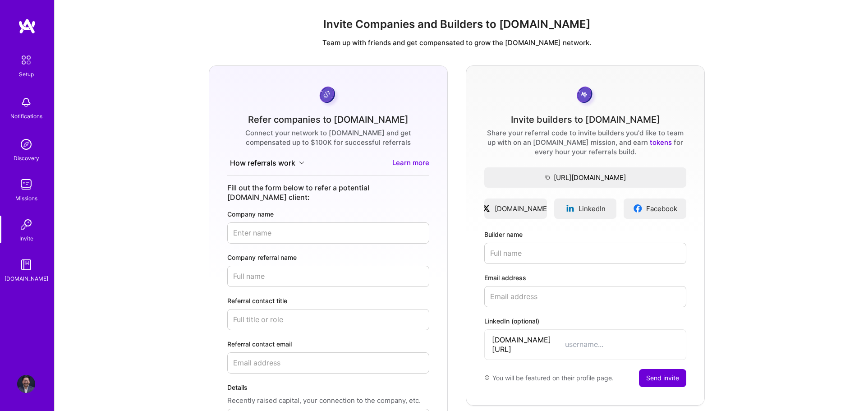
click at [30, 201] on div "Missions" at bounding box center [26, 197] width 22 height 9
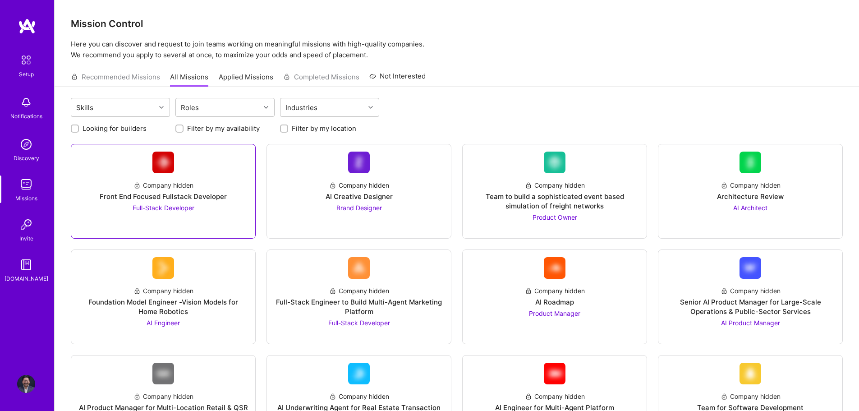
click at [208, 183] on div "Company hidden Front End Focused Fullstack Developer Full-Stack Developer" at bounding box center [162, 192] width 169 height 39
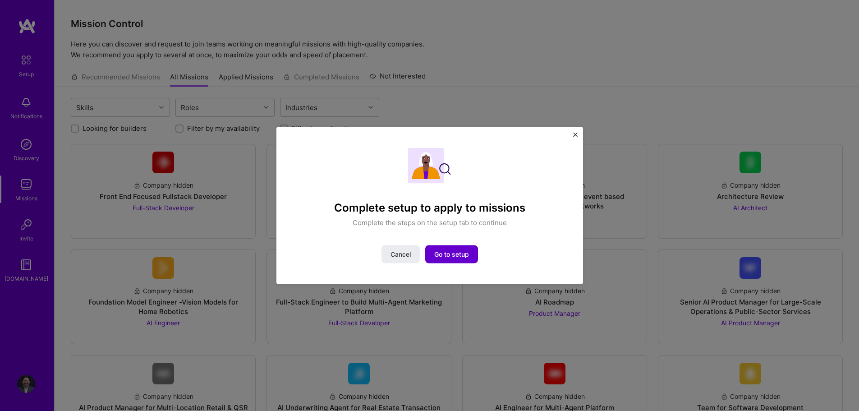
click at [451, 252] on span "Go to setup" at bounding box center [451, 254] width 35 height 9
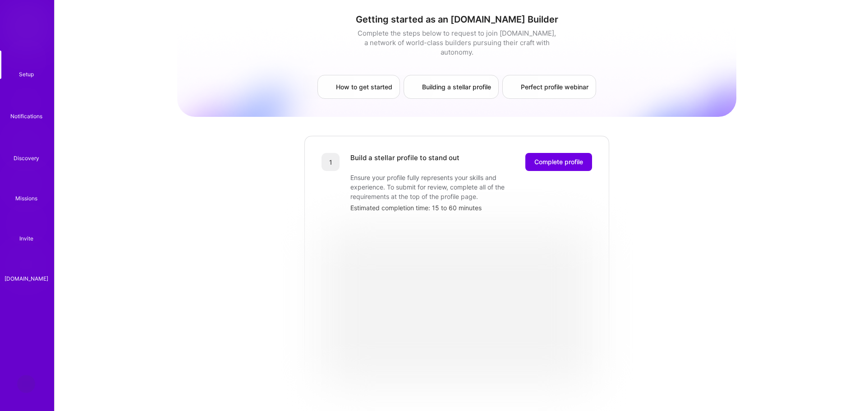
click at [26, 48] on div "Setup Notifications Discovery Missions Invite [DOMAIN_NAME]" at bounding box center [27, 190] width 54 height 344
click at [20, 72] on div "Setup" at bounding box center [26, 73] width 15 height 9
click at [20, 109] on img at bounding box center [26, 102] width 18 height 18
click at [335, 73] on div "Setup Notifications Discovery Missions Invite [DOMAIN_NAME] Profile Close Show …" at bounding box center [429, 350] width 859 height 700
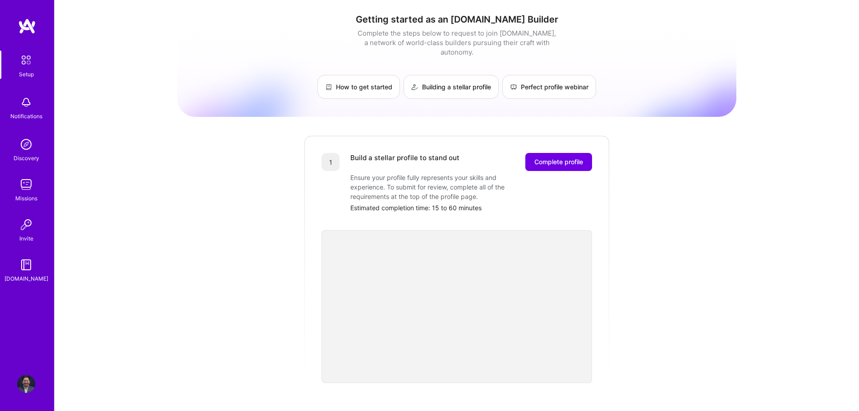
click at [23, 35] on div "Setup Notifications Discovery Missions Invite [DOMAIN_NAME]" at bounding box center [27, 190] width 54 height 344
click at [28, 24] on img at bounding box center [27, 26] width 18 height 16
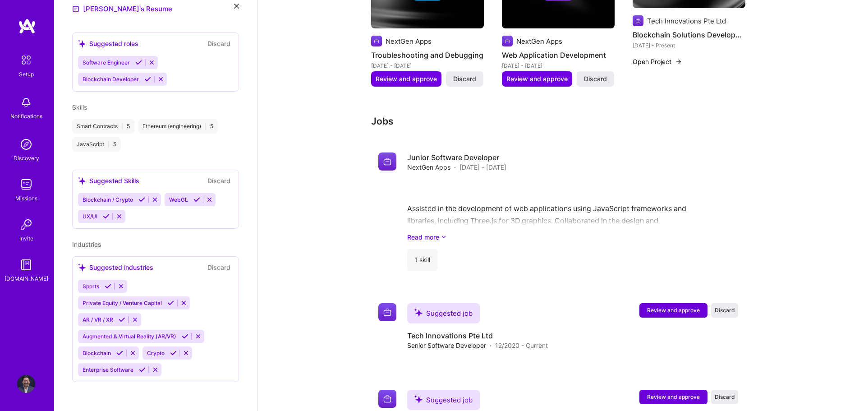
scroll to position [712, 0]
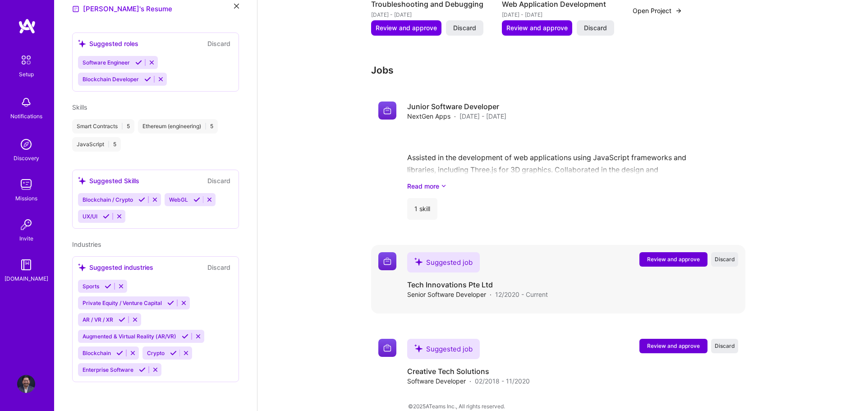
click at [540, 252] on div "Suggested job Tech Innovations Pte Ltd Senior Software Developer · 12/2020 - Cu…" at bounding box center [477, 275] width 141 height 47
click at [569, 252] on div "Suggested job Tech Innovations Pte Ltd Senior Software Developer · 12/2020 - Cu…" at bounding box center [572, 275] width 331 height 47
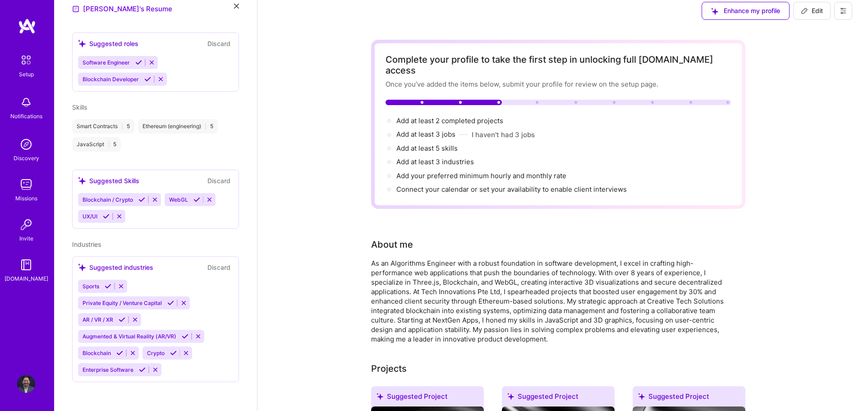
scroll to position [0, 0]
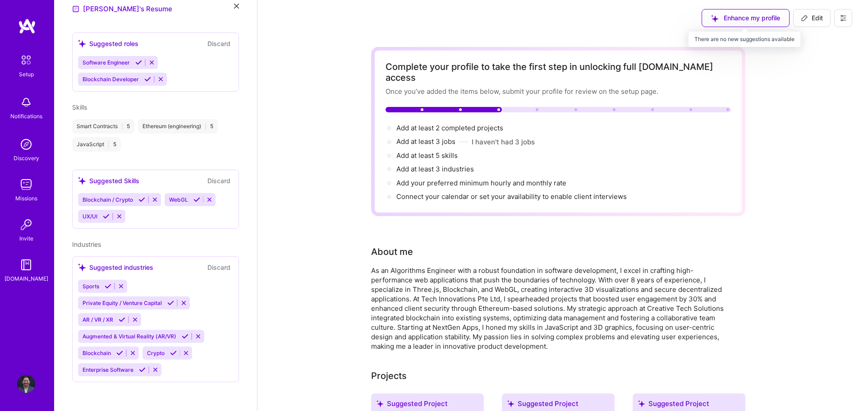
click at [752, 15] on div "Enhance my profile" at bounding box center [745, 18] width 88 height 18
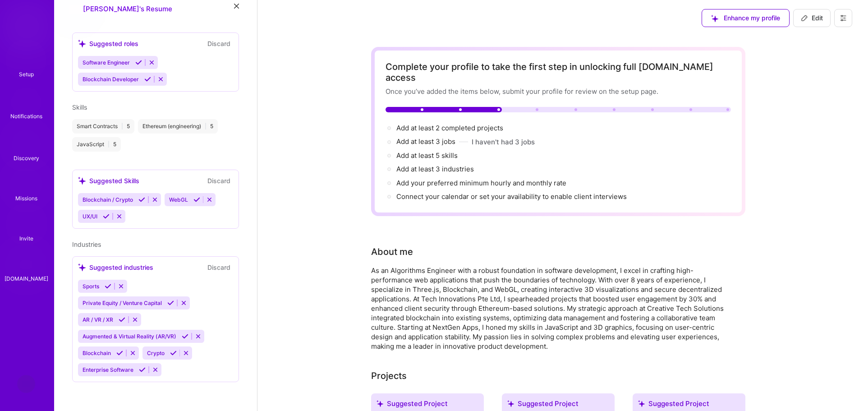
click at [24, 59] on img at bounding box center [26, 59] width 19 height 19
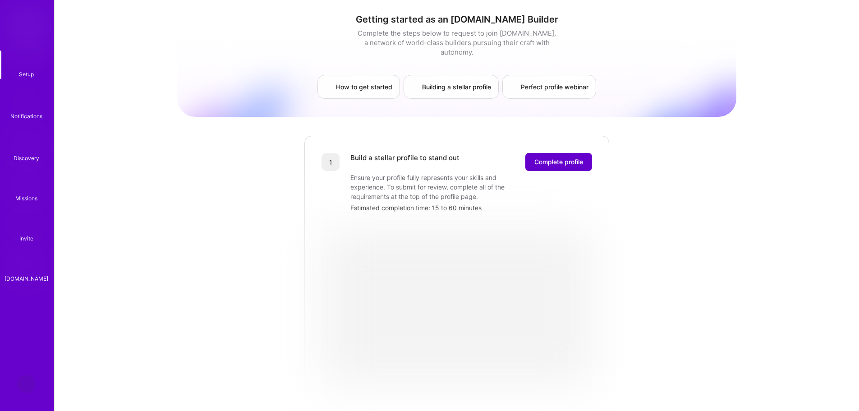
click at [540, 157] on span "Complete profile" at bounding box center [558, 161] width 49 height 9
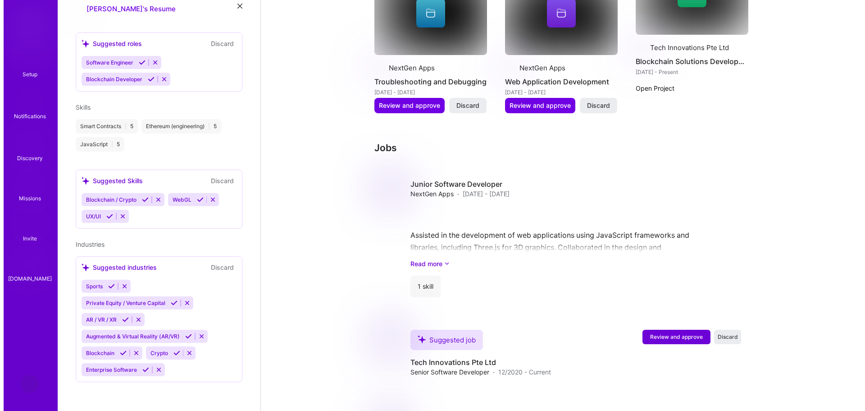
scroll to position [712, 0]
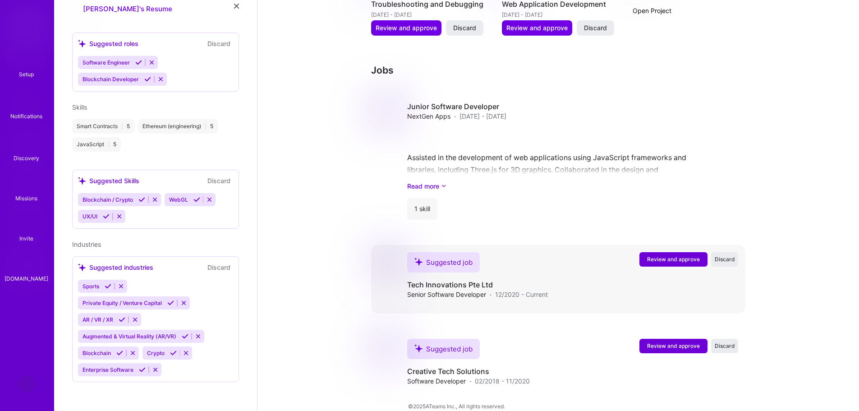
click at [662, 255] on span "Review and approve" at bounding box center [673, 259] width 53 height 8
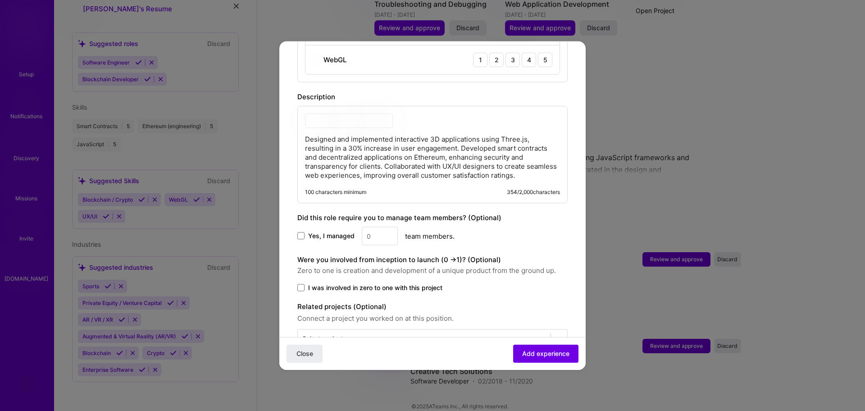
scroll to position [425, 0]
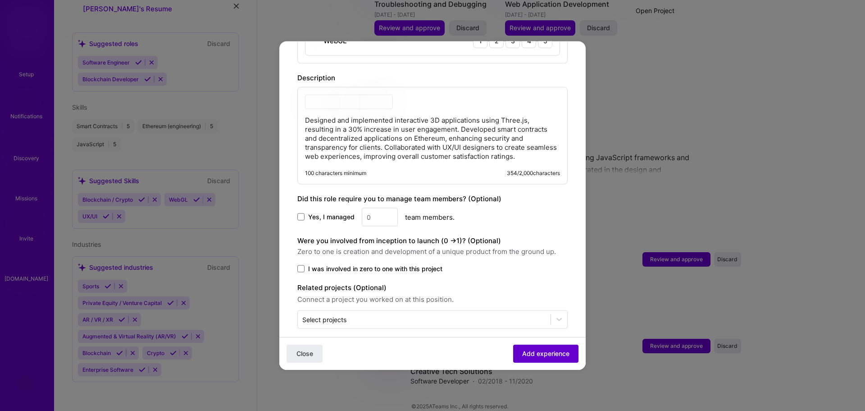
click at [540, 357] on span "Add experience" at bounding box center [545, 353] width 47 height 9
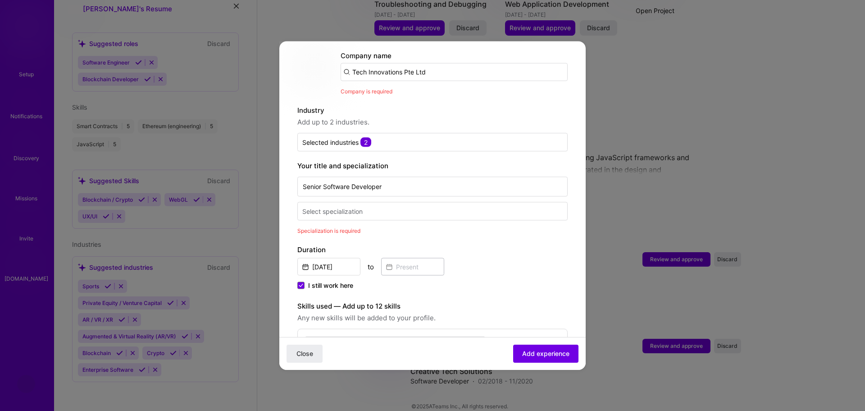
scroll to position [90, 0]
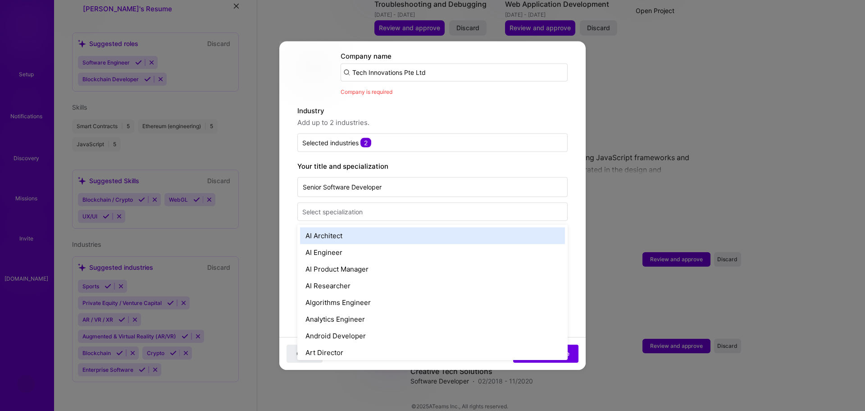
click at [340, 206] on div "Select specialization" at bounding box center [332, 210] width 60 height 9
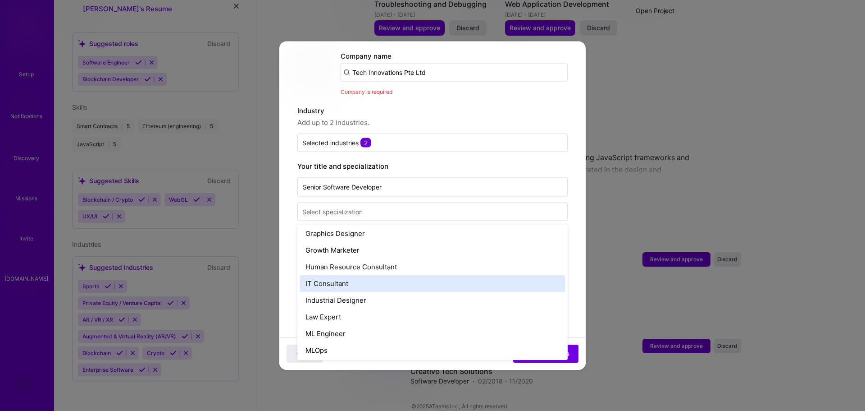
scroll to position [496, 0]
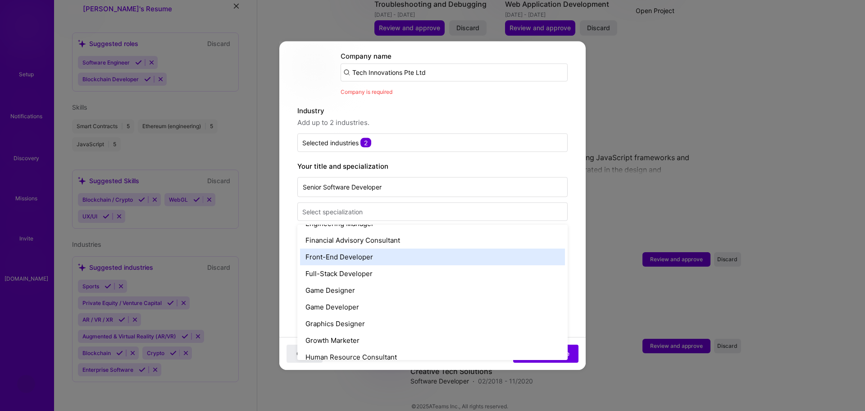
click at [373, 248] on div "Front-End Developer" at bounding box center [432, 256] width 265 height 17
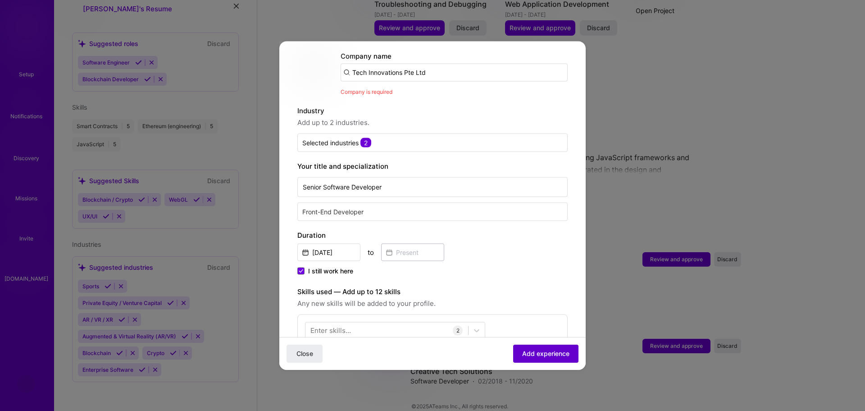
click at [524, 354] on span "Add experience" at bounding box center [545, 353] width 47 height 9
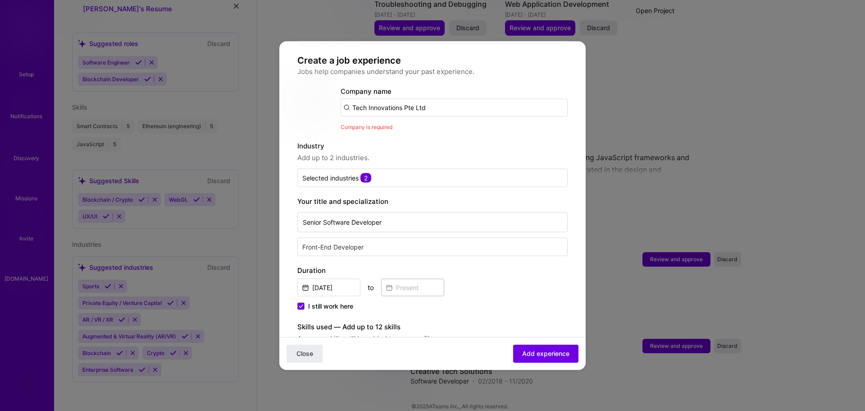
scroll to position [0, 0]
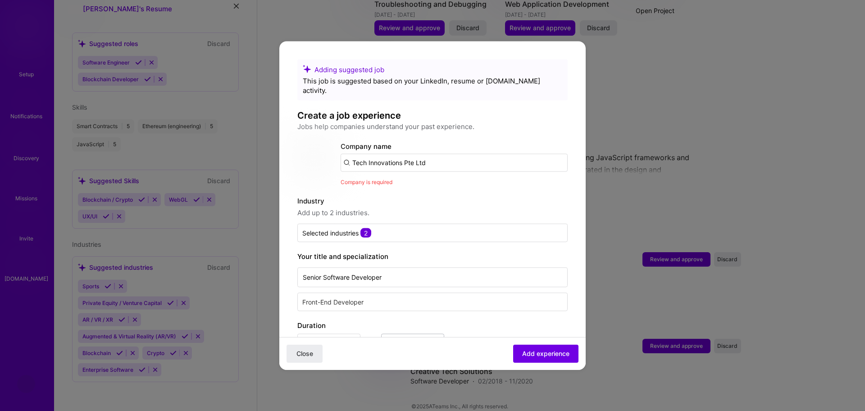
click at [435, 153] on input "Tech Innovations Pte Ltd" at bounding box center [454, 162] width 227 height 18
click at [431, 181] on div "Adding suggested job This job is suggested based on your LinkedIn, resume or [D…" at bounding box center [433, 412] width 270 height 707
drag, startPoint x: 441, startPoint y: 160, endPoint x: 346, endPoint y: 148, distance: 95.8
click at [346, 153] on input "Tech Innovations Pte Ltd" at bounding box center [454, 162] width 227 height 18
type input "T"
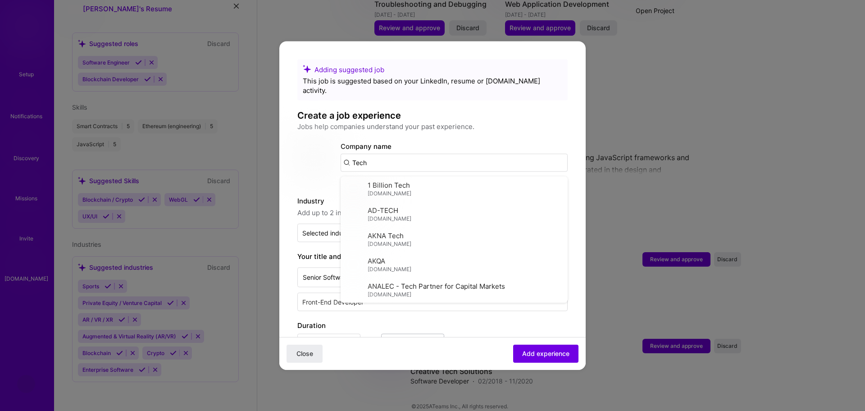
paste input "Tech Innovations Pte Ltd"
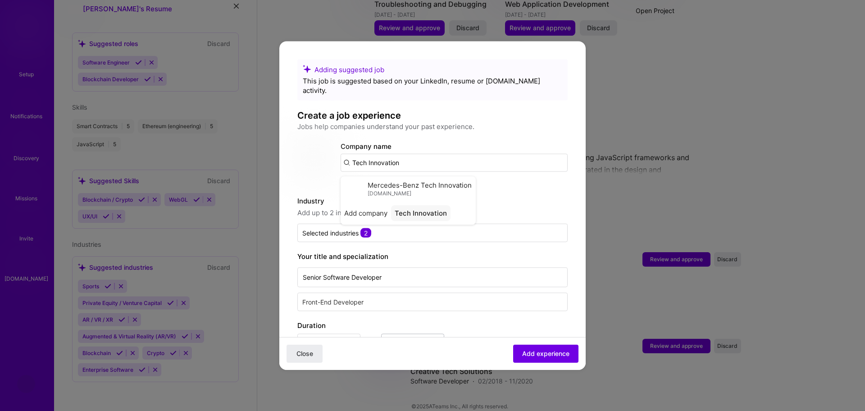
click at [412, 180] on span "Mercedes-Benz Tech Innovation" at bounding box center [420, 184] width 104 height 9
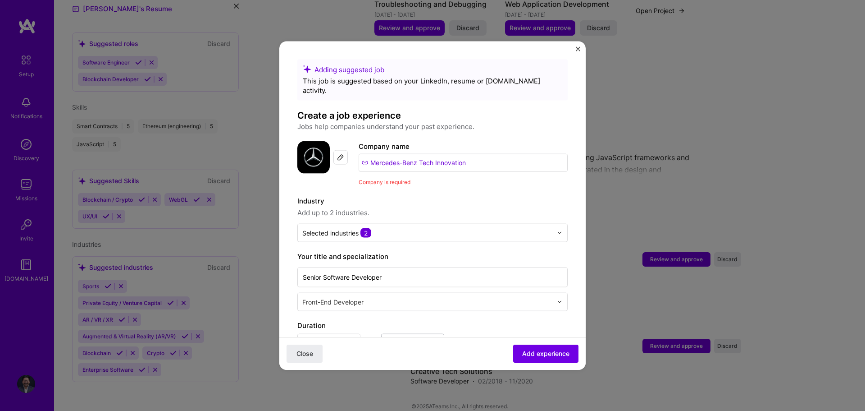
click at [488, 153] on input "Mercedes-Benz Tech Innovation" at bounding box center [463, 162] width 209 height 18
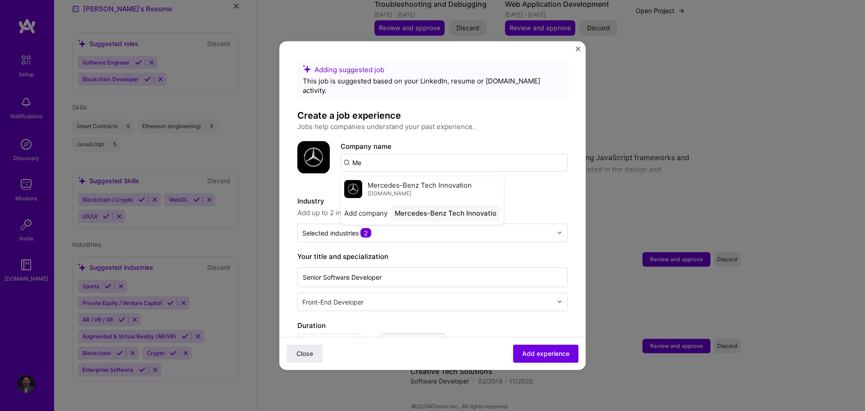
type input "M"
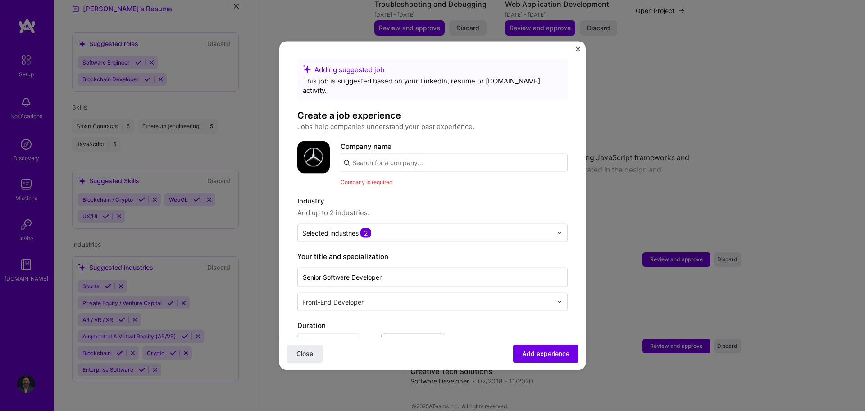
click at [394, 153] on input "text" at bounding box center [454, 162] width 227 height 18
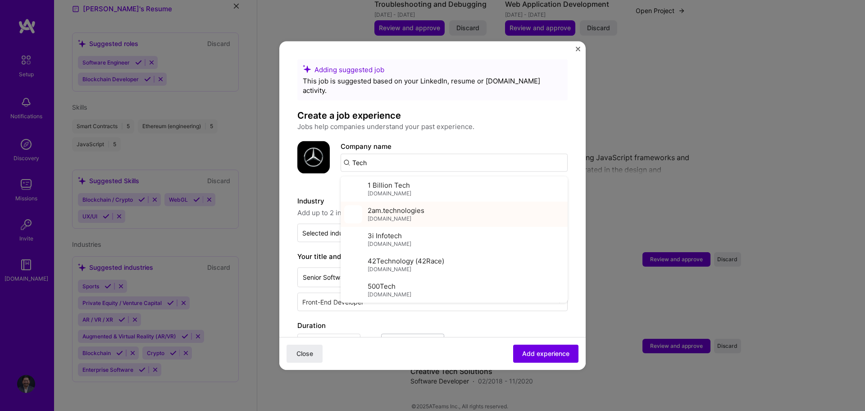
click at [403, 206] on div "2am.technologies [DOMAIN_NAME]" at bounding box center [396, 214] width 57 height 17
type input "2am.technologies"
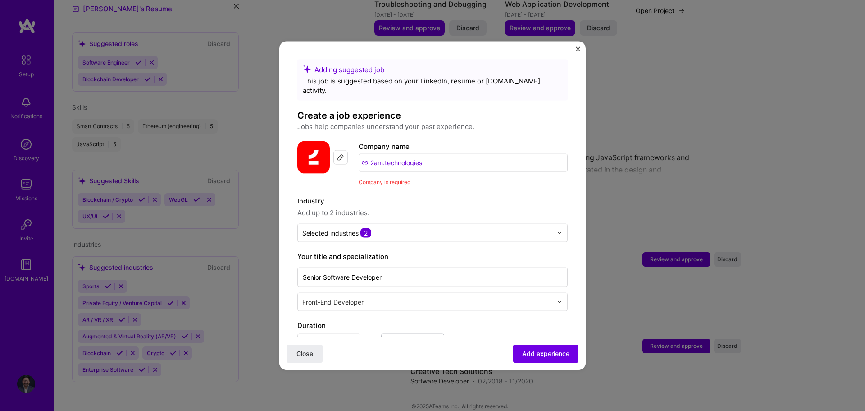
click at [453, 177] on div "Company is required" at bounding box center [463, 181] width 209 height 9
click at [458, 183] on div "Adding suggested job This job is suggested based on your LinkedIn, resume or [D…" at bounding box center [433, 412] width 270 height 707
drag, startPoint x: 458, startPoint y: 187, endPoint x: 471, endPoint y: 203, distance: 20.8
click at [458, 195] on label "Industry" at bounding box center [433, 200] width 270 height 11
click at [536, 346] on button "Add experience" at bounding box center [545, 353] width 65 height 18
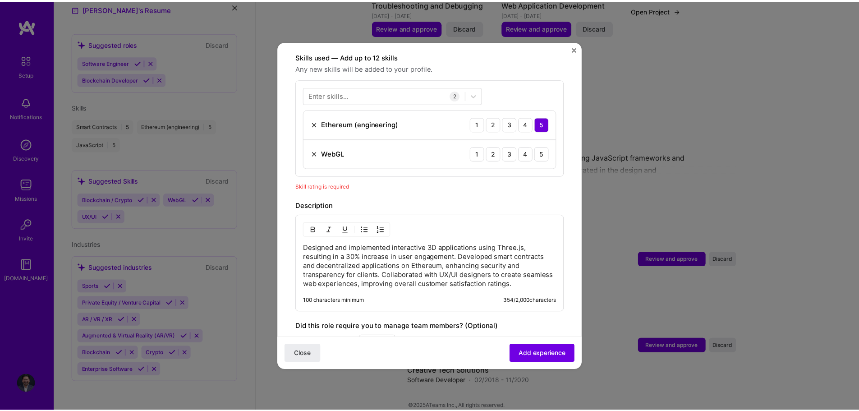
scroll to position [312, 0]
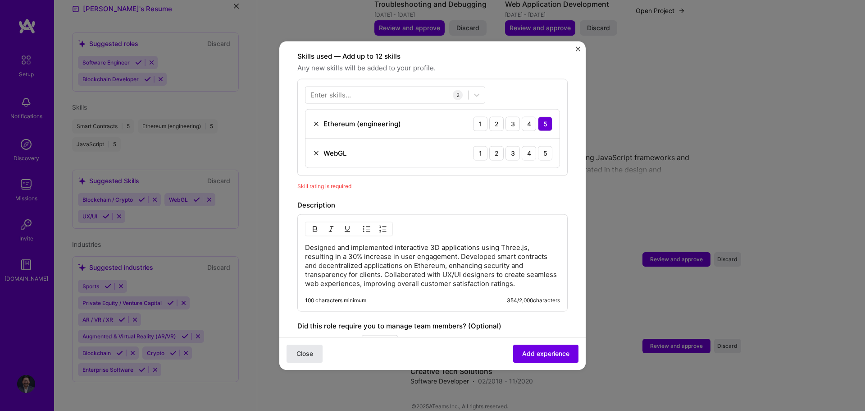
click at [303, 353] on span "Close" at bounding box center [305, 353] width 17 height 9
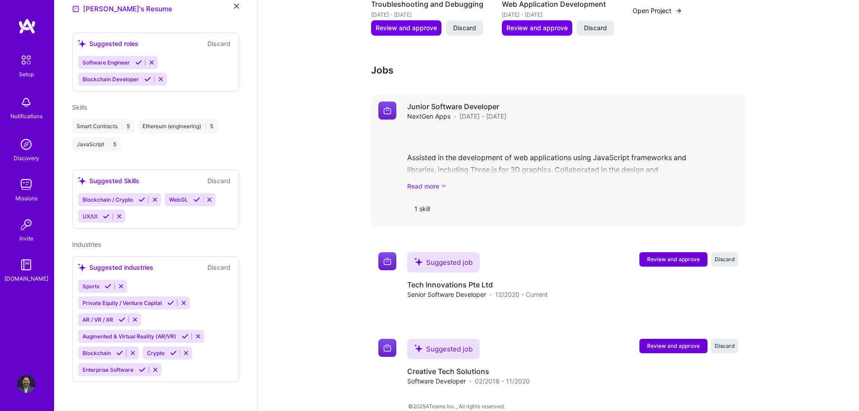
click at [587, 181] on link "Read more" at bounding box center [572, 185] width 331 height 9
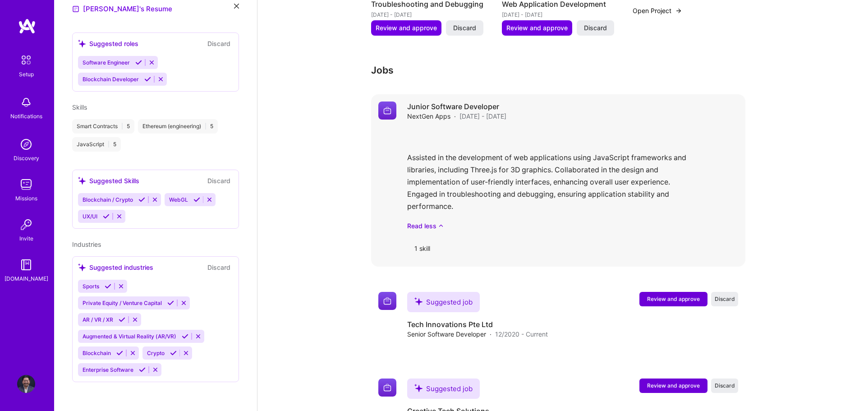
click at [481, 128] on div "Assisted in the development of web applications using JavaScript frameworks and…" at bounding box center [572, 179] width 331 height 102
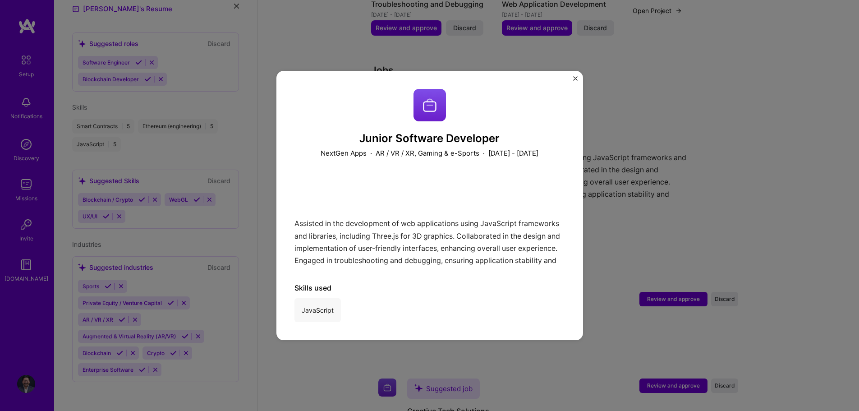
click at [573, 77] on img "Close" at bounding box center [575, 78] width 5 height 5
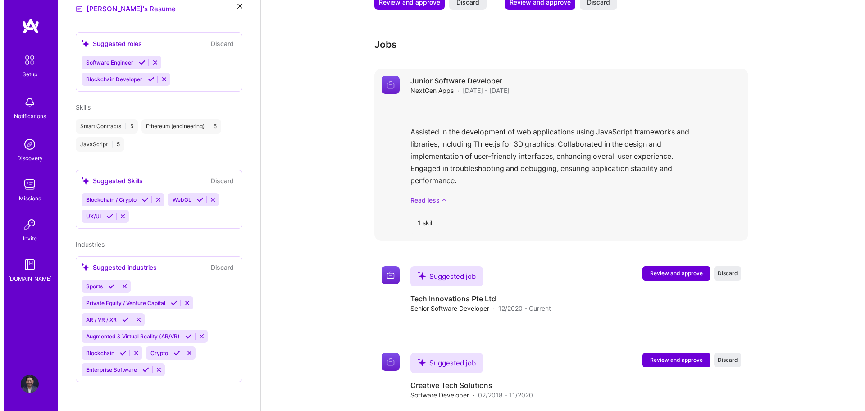
scroll to position [752, 0]
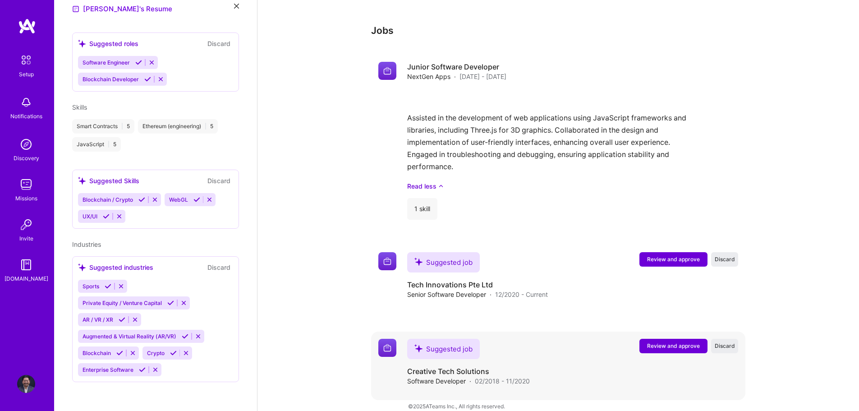
click at [667, 342] on span "Review and approve" at bounding box center [673, 346] width 53 height 8
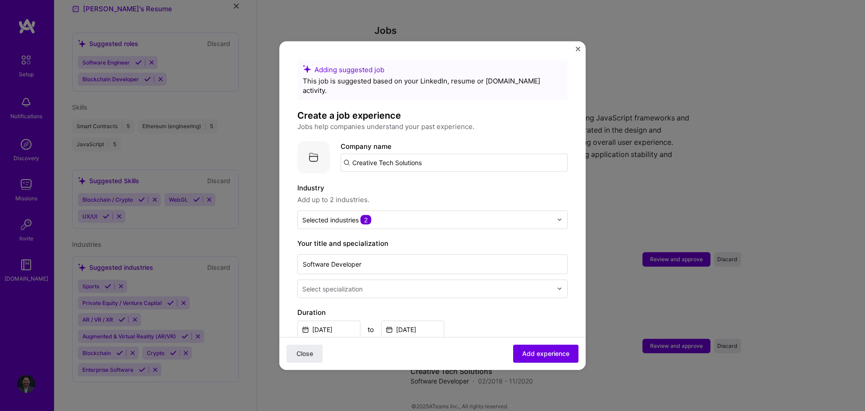
click at [458, 153] on input "Creative Tech Solutions" at bounding box center [454, 162] width 227 height 18
click at [423, 194] on span "Add up to 2 industries." at bounding box center [433, 199] width 270 height 11
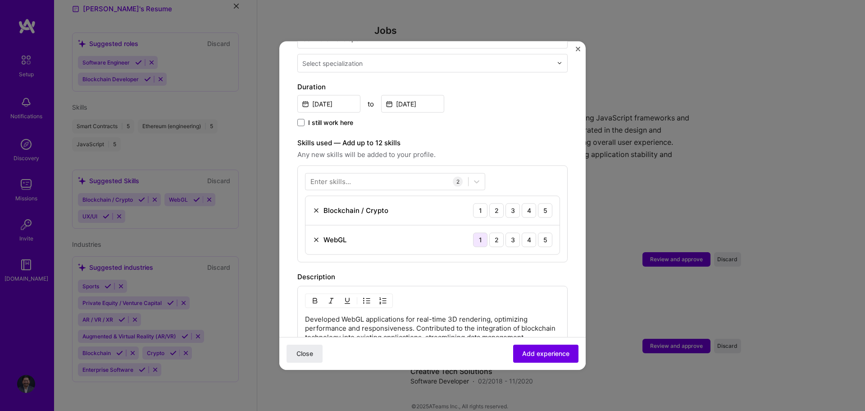
scroll to position [424, 0]
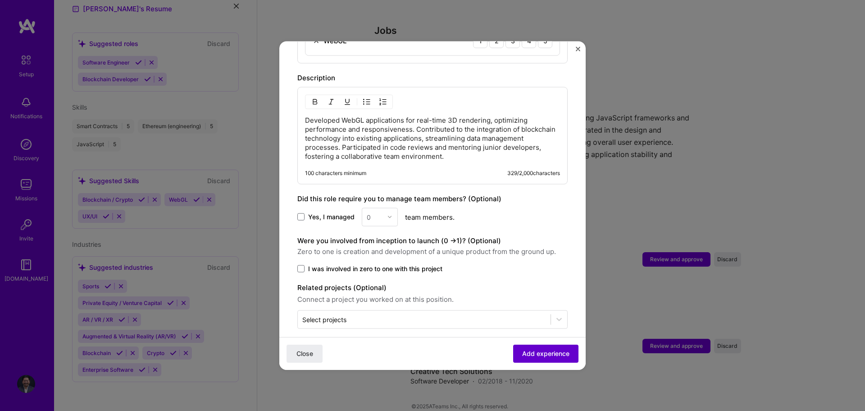
click at [527, 357] on span "Add experience" at bounding box center [545, 353] width 47 height 9
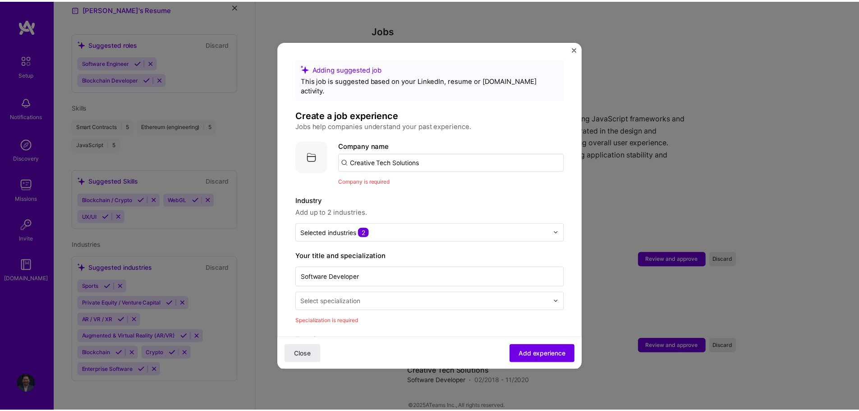
scroll to position [0, 0]
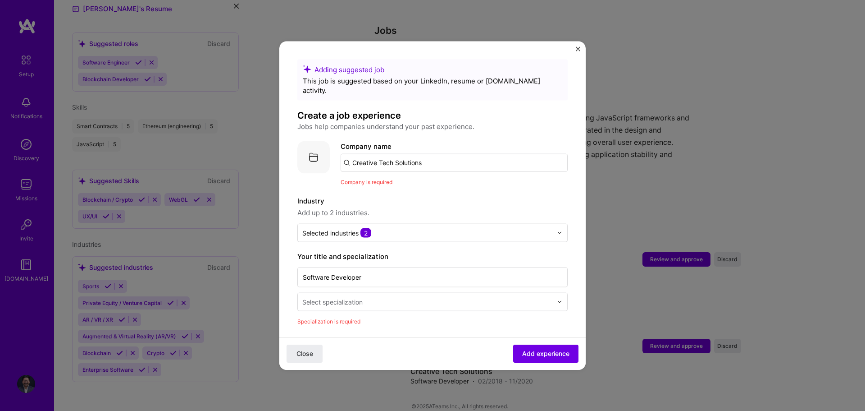
click at [439, 156] on input "Creative Tech Solutions" at bounding box center [454, 162] width 227 height 18
click at [577, 47] on img "Close" at bounding box center [578, 48] width 5 height 5
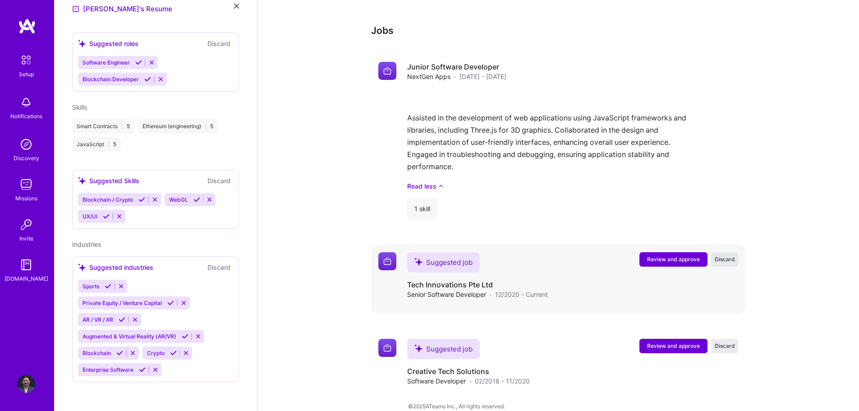
click at [728, 255] on span "Discard" at bounding box center [724, 259] width 20 height 8
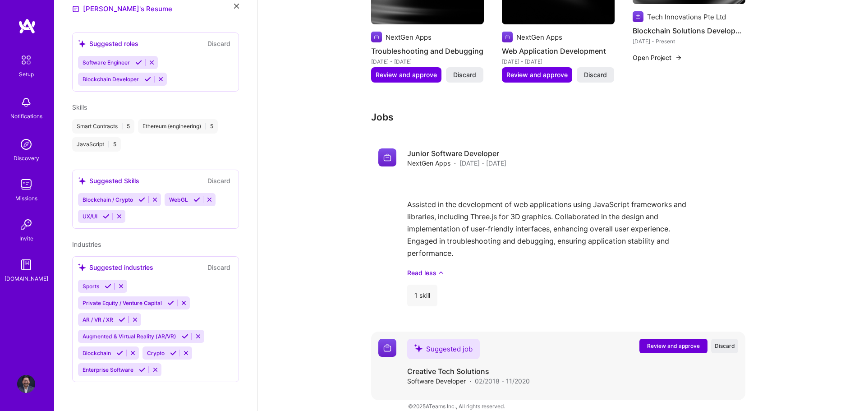
click at [721, 342] on span "Discard" at bounding box center [724, 346] width 20 height 8
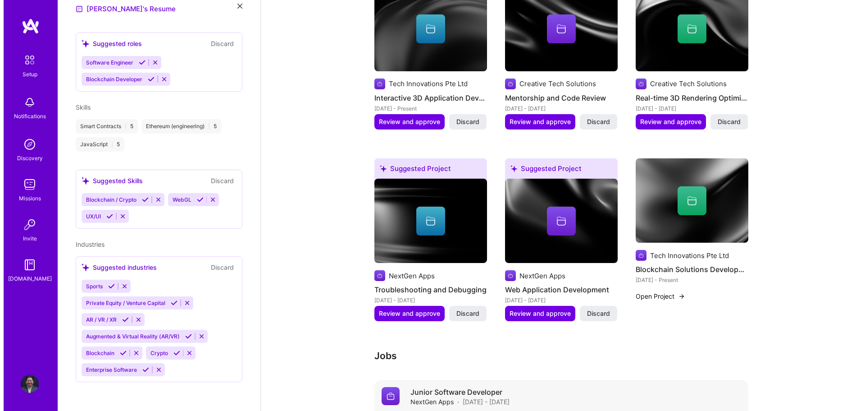
scroll to position [398, 0]
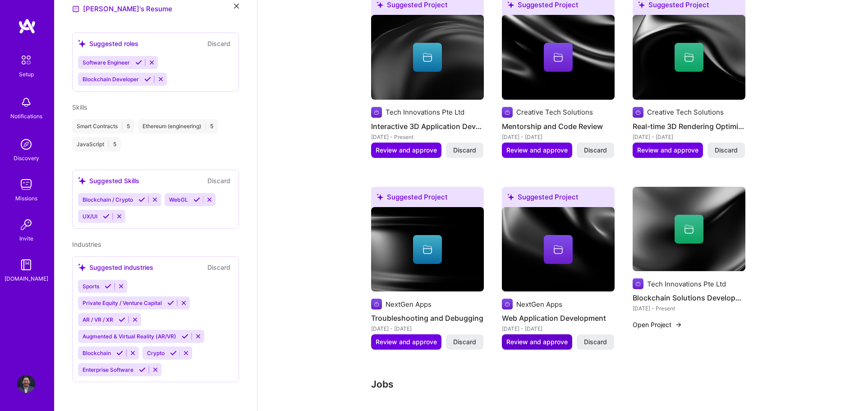
click at [531, 337] on span "Review and approve" at bounding box center [536, 341] width 61 height 9
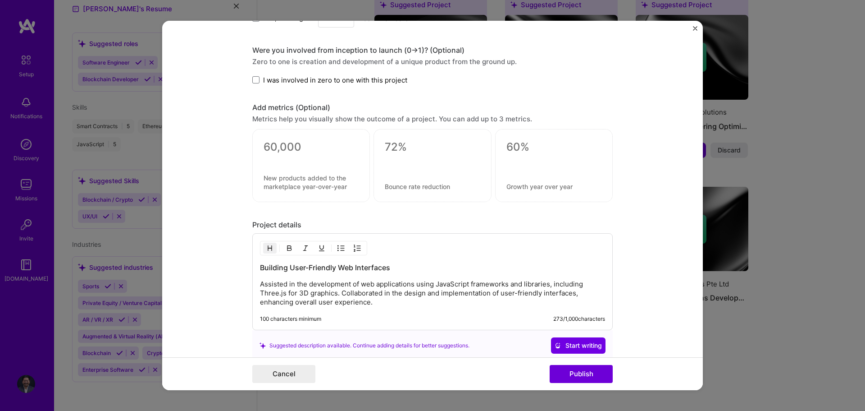
scroll to position [677, 0]
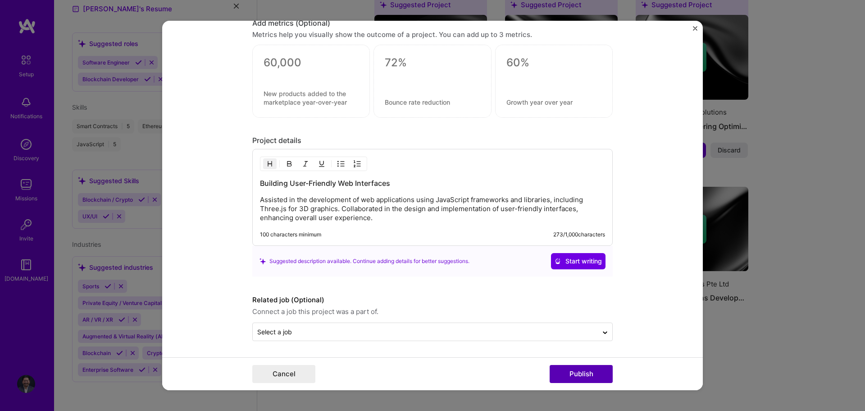
click at [592, 375] on button "Publish" at bounding box center [581, 374] width 63 height 18
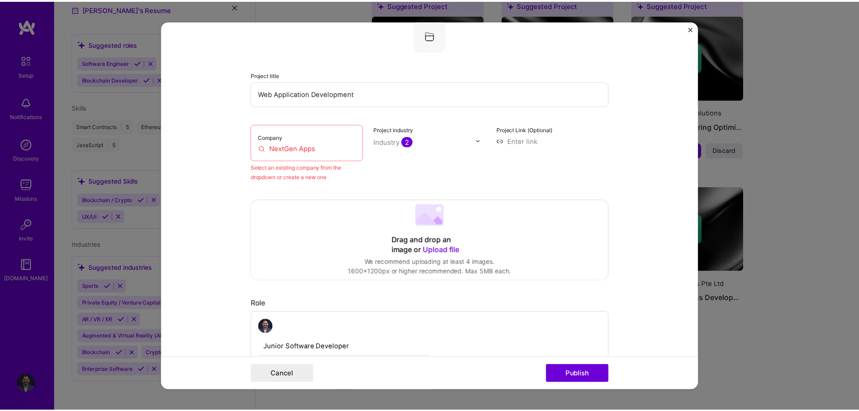
scroll to position [59, 0]
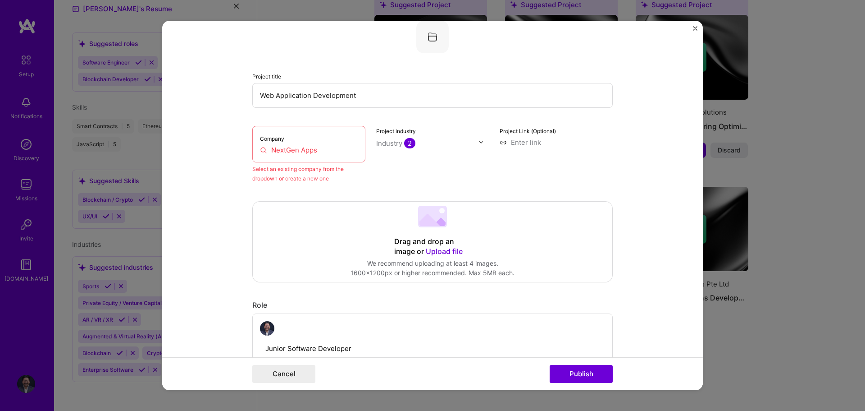
click at [330, 143] on div "Company NextGen Apps" at bounding box center [308, 144] width 113 height 37
click at [308, 152] on input "NextGen Apps" at bounding box center [309, 149] width 98 height 9
click at [318, 149] on input "NextGen Apps" at bounding box center [309, 149] width 98 height 9
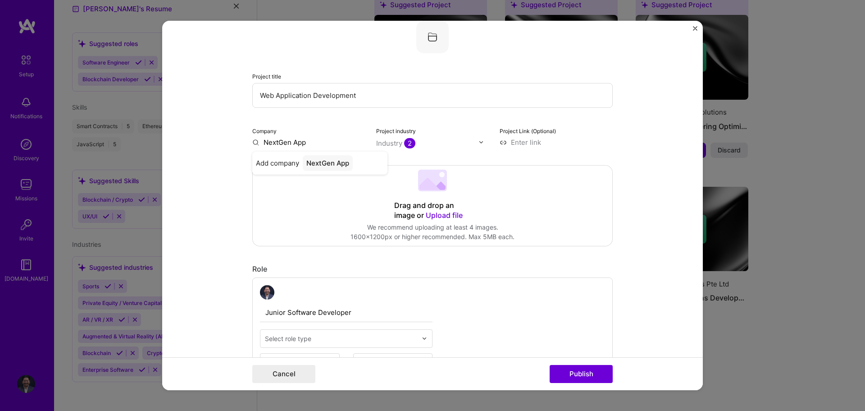
type input "NextGen Apps"
click at [694, 29] on img "Close" at bounding box center [695, 28] width 5 height 5
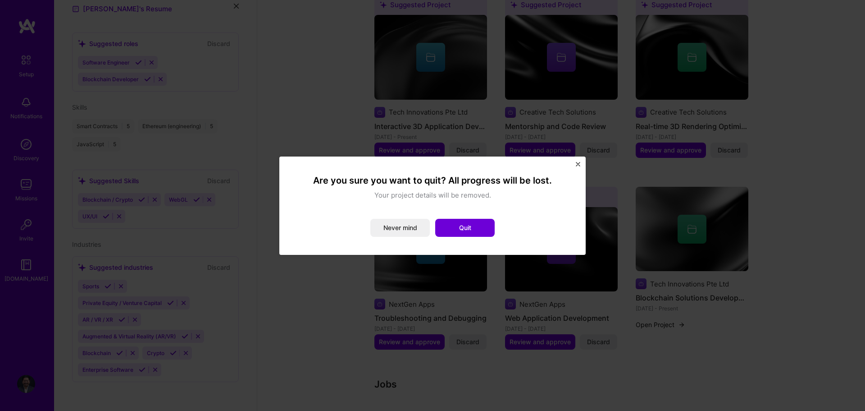
click at [579, 164] on img "Close" at bounding box center [578, 164] width 5 height 5
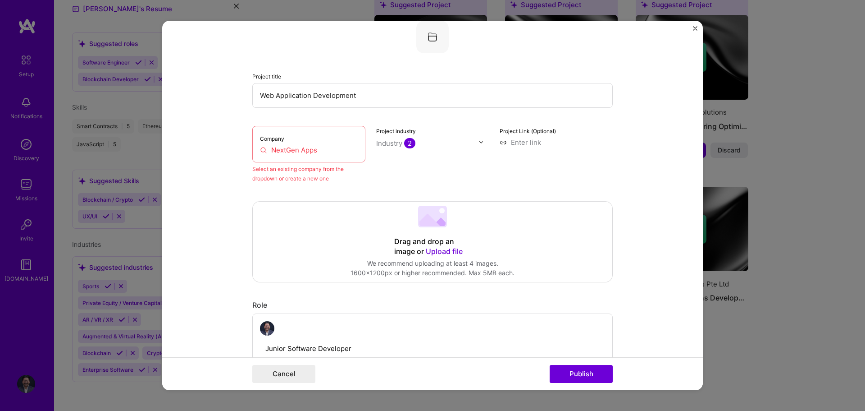
click at [694, 27] on img "Close" at bounding box center [695, 28] width 5 height 5
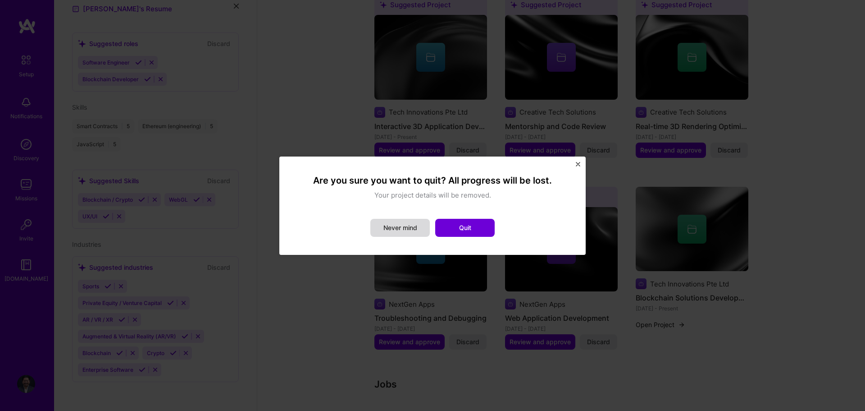
click at [410, 228] on button "Never mind" at bounding box center [401, 228] width 60 height 18
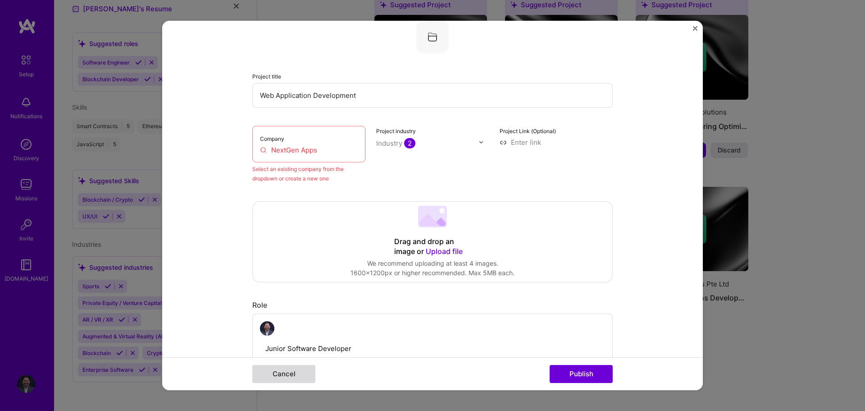
click at [285, 377] on button "Cancel" at bounding box center [283, 374] width 63 height 18
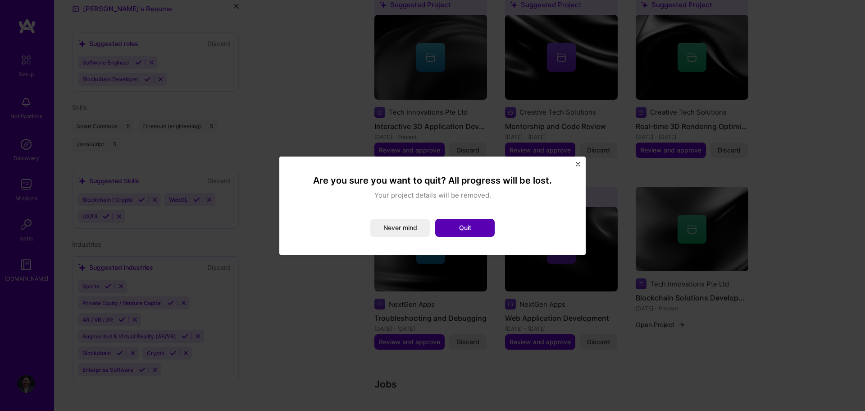
click at [455, 231] on button "Quit" at bounding box center [465, 228] width 60 height 18
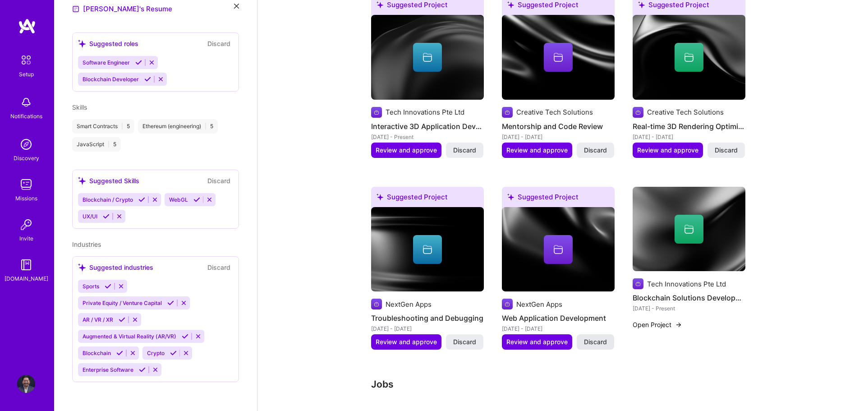
click at [594, 337] on span "Discard" at bounding box center [595, 341] width 23 height 9
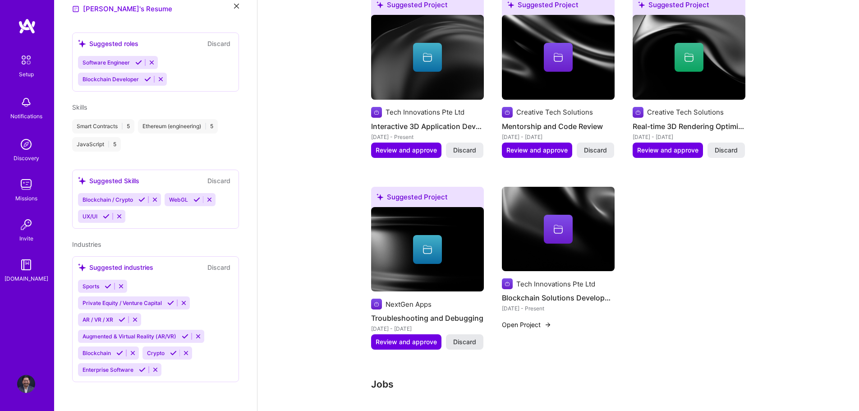
click at [465, 337] on span "Discard" at bounding box center [464, 341] width 23 height 9
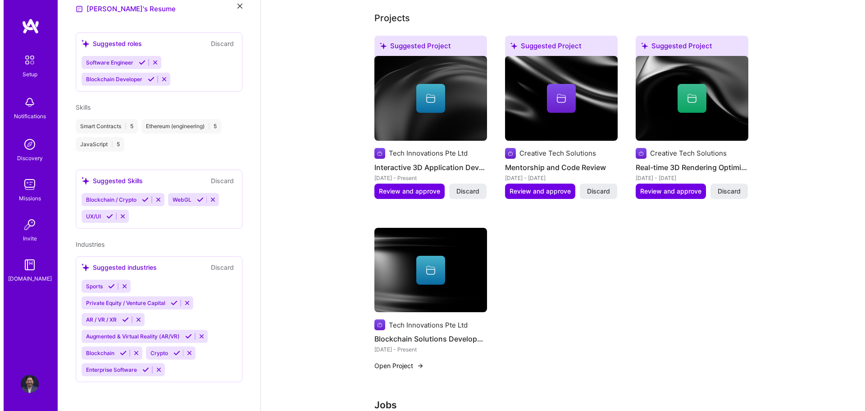
scroll to position [308, 0]
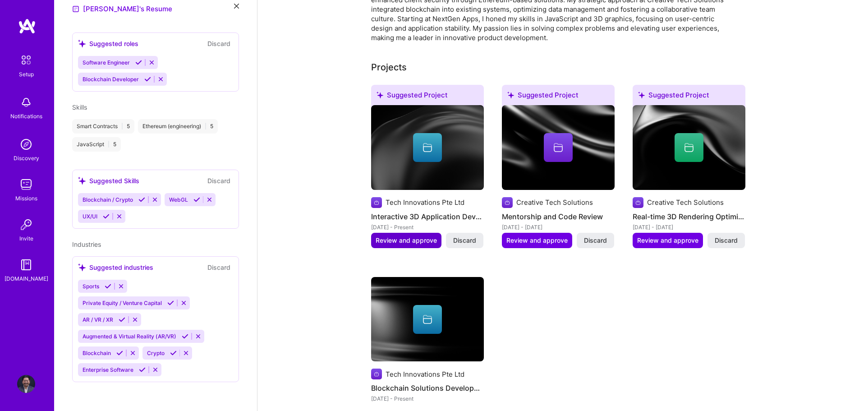
click at [420, 236] on span "Review and approve" at bounding box center [405, 240] width 61 height 9
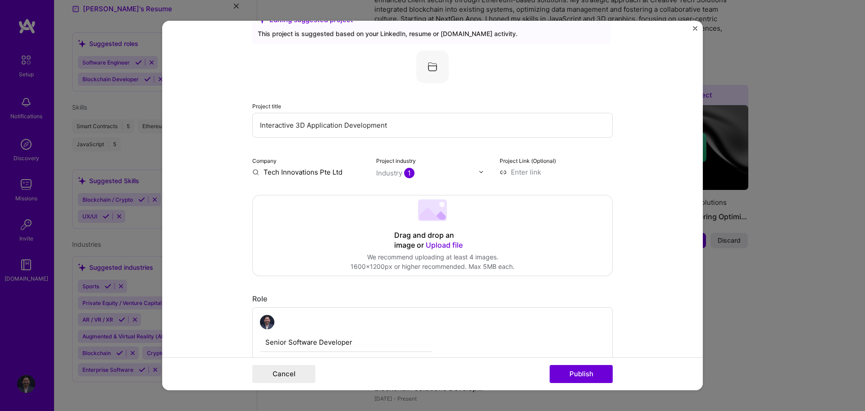
scroll to position [45, 0]
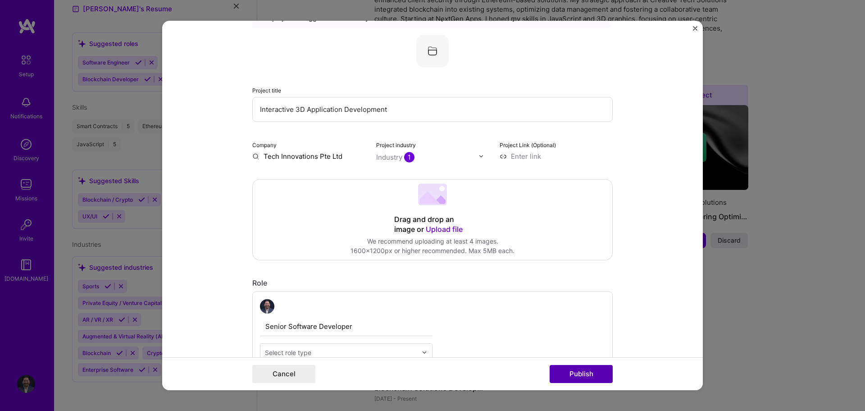
click at [571, 369] on button "Publish" at bounding box center [581, 374] width 63 height 18
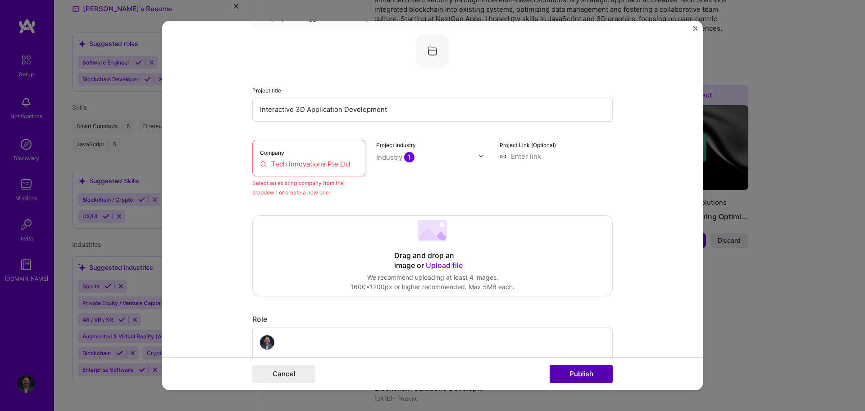
scroll to position [59, 0]
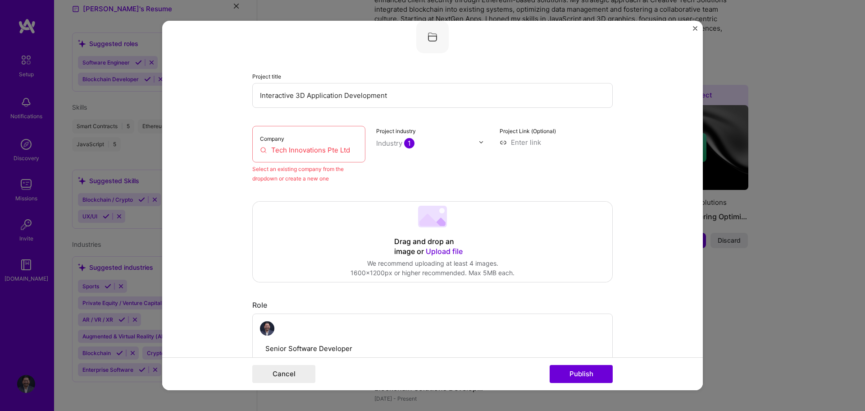
click at [359, 142] on div "Company Tech Innovations Pte Ltd" at bounding box center [308, 144] width 113 height 37
click at [345, 147] on input "Tech Innovations Pte Ltd" at bounding box center [309, 149] width 98 height 9
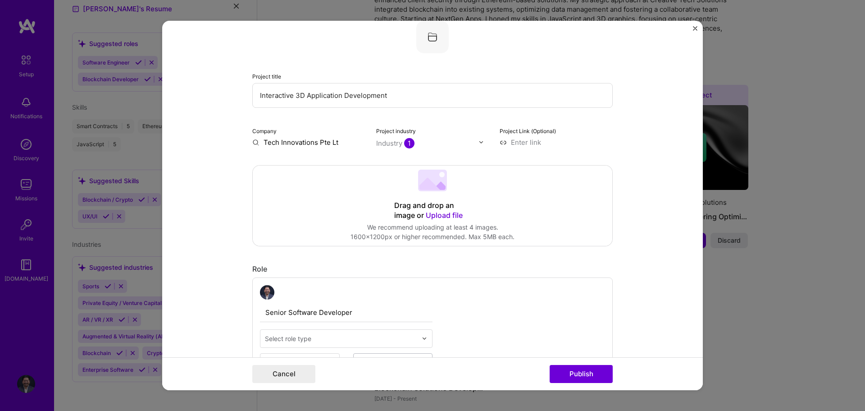
type input "Tech Innovations Pte Ltd"
click at [325, 170] on div "Tech Innovations Pte Ltd" at bounding box center [342, 167] width 84 height 24
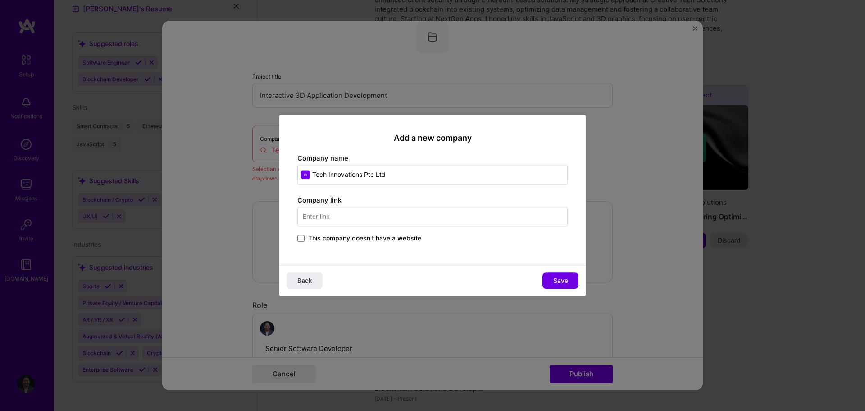
click at [319, 235] on span "This company doesn't have a website" at bounding box center [364, 237] width 113 height 9
click at [0, 0] on input "This company doesn't have a website" at bounding box center [0, 0] width 0 height 0
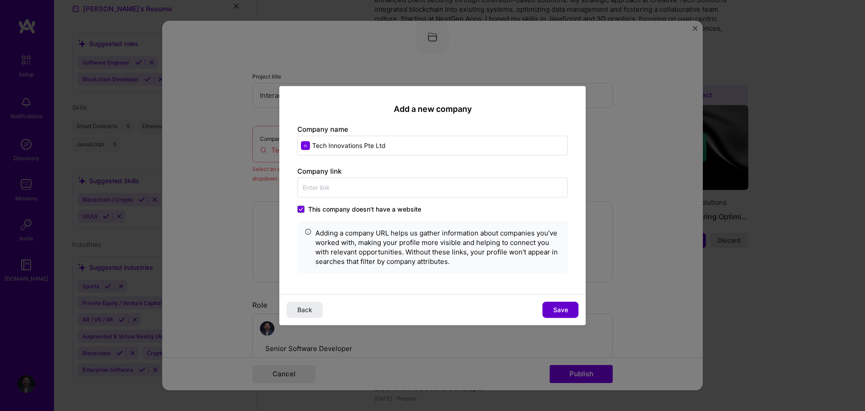
click at [547, 314] on button "Save" at bounding box center [561, 310] width 36 height 16
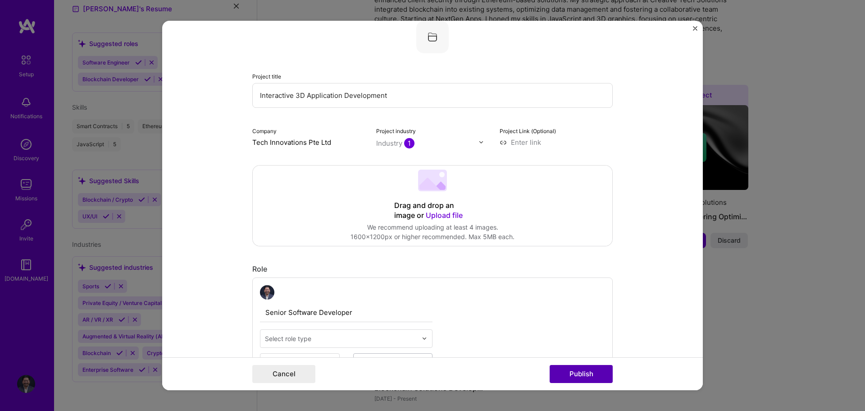
click at [585, 373] on button "Publish" at bounding box center [581, 374] width 63 height 18
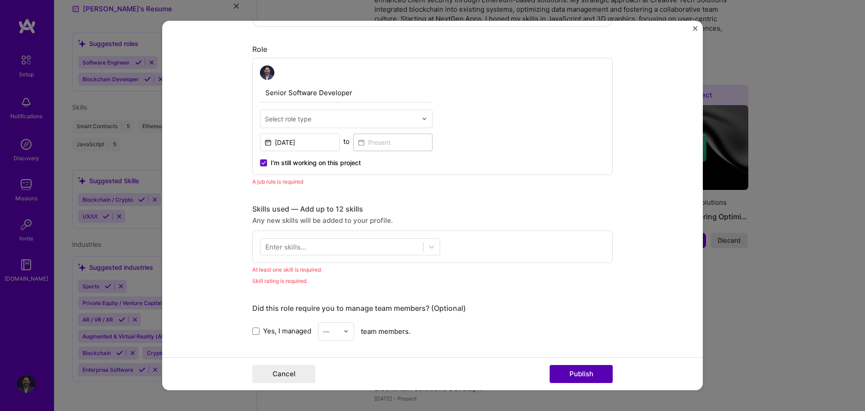
scroll to position [302, 0]
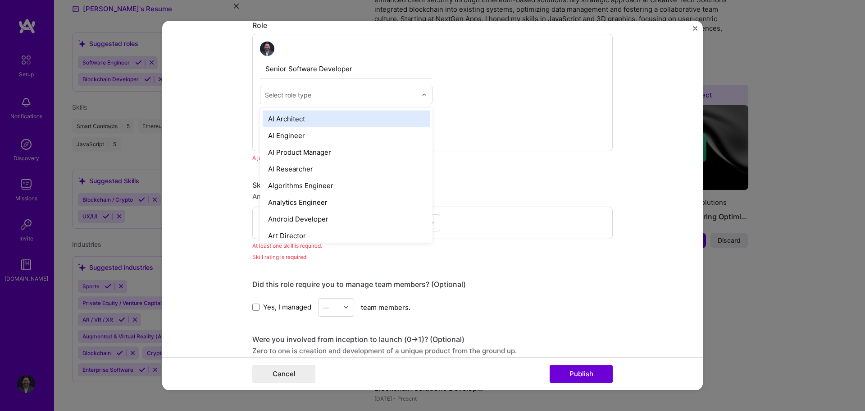
click at [313, 98] on input "text" at bounding box center [341, 94] width 152 height 9
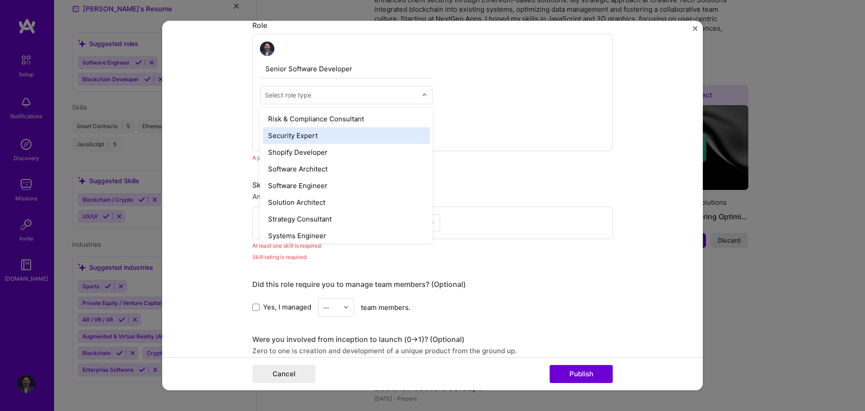
scroll to position [947, 0]
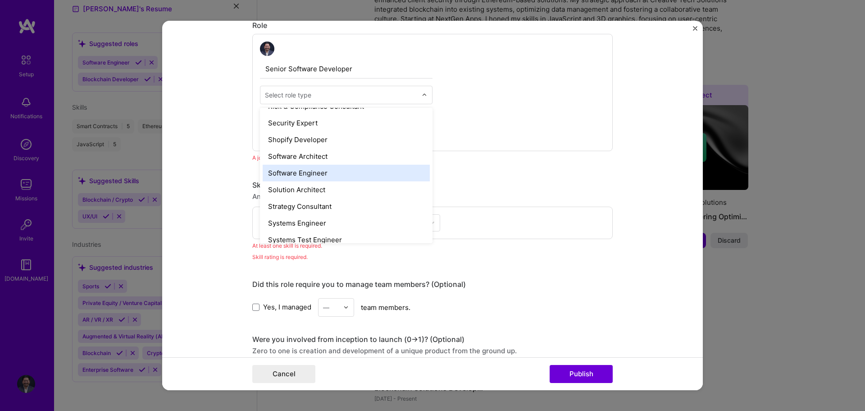
click at [315, 169] on div "Software Engineer" at bounding box center [346, 173] width 167 height 17
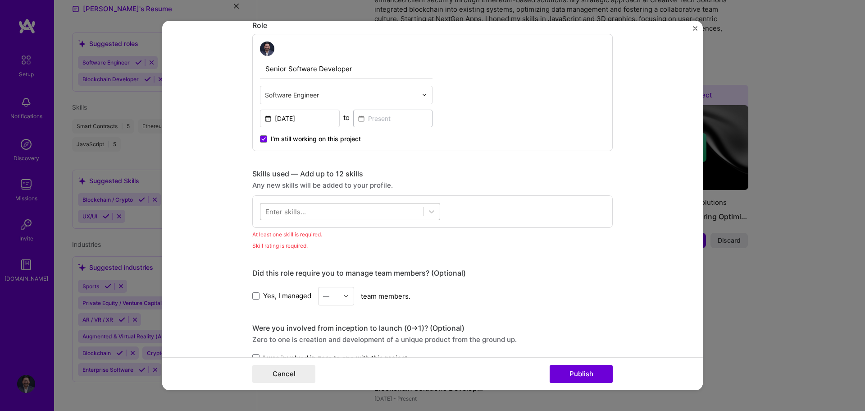
click at [312, 215] on div at bounding box center [342, 211] width 163 height 15
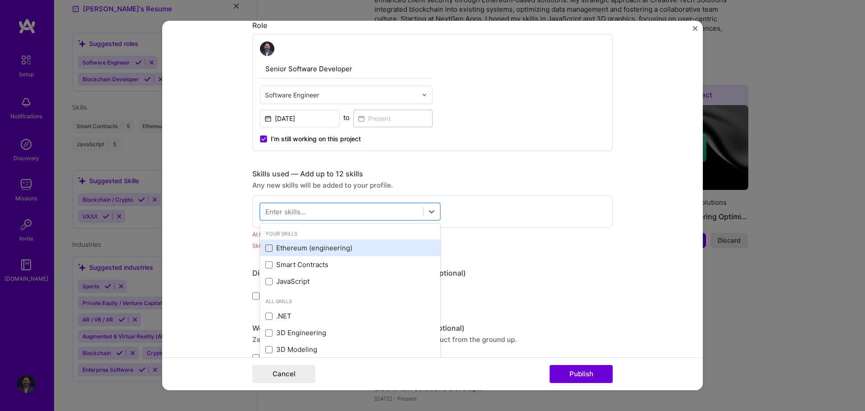
click at [266, 246] on span at bounding box center [269, 247] width 7 height 7
click at [0, 0] on input "checkbox" at bounding box center [0, 0] width 0 height 0
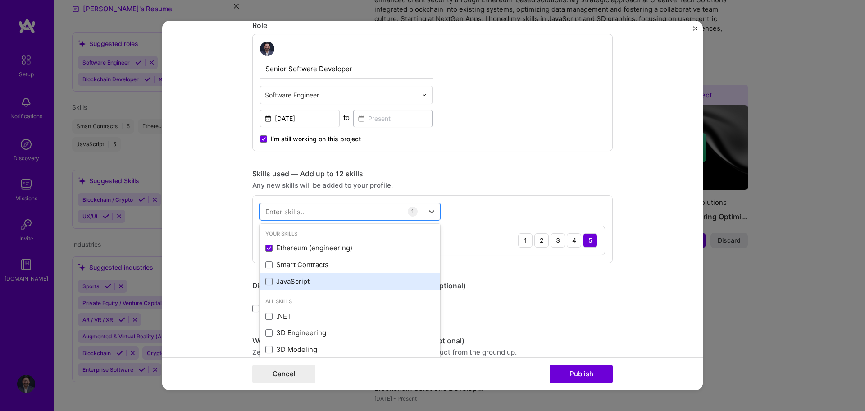
click at [264, 274] on div "JavaScript" at bounding box center [350, 281] width 180 height 17
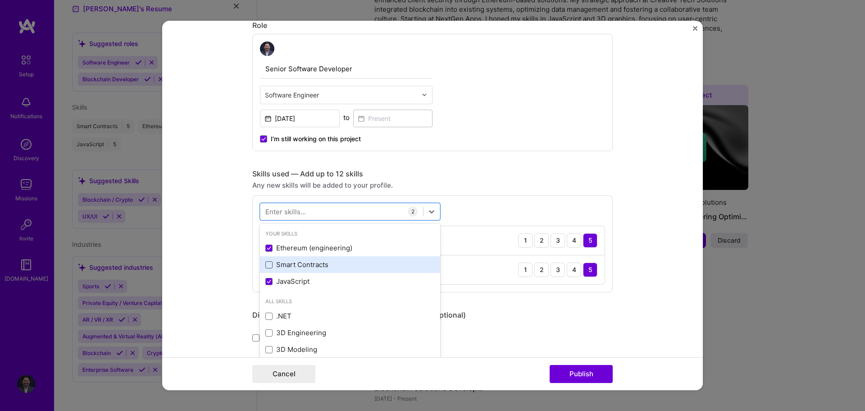
click at [269, 267] on span at bounding box center [269, 264] width 7 height 7
click at [0, 0] on input "checkbox" at bounding box center [0, 0] width 0 height 0
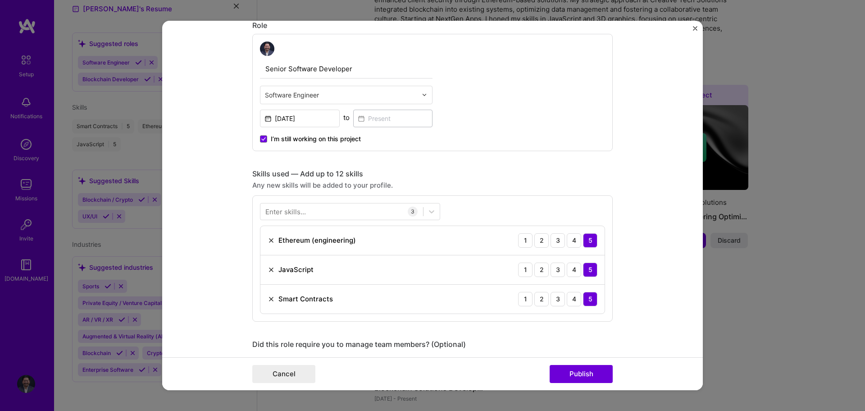
click at [522, 205] on div "Enter skills... 3 Ethereum (engineering) 1 2 3 4 5 JavaScript 1 2 3 4 5 Smart C…" at bounding box center [432, 258] width 361 height 126
click at [273, 215] on div "Enter skills..." at bounding box center [286, 210] width 41 height 9
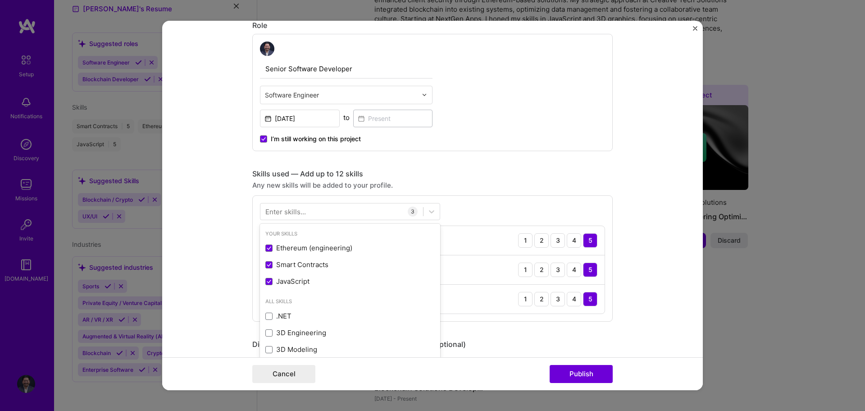
click at [273, 215] on div "Enter skills..." at bounding box center [286, 210] width 41 height 9
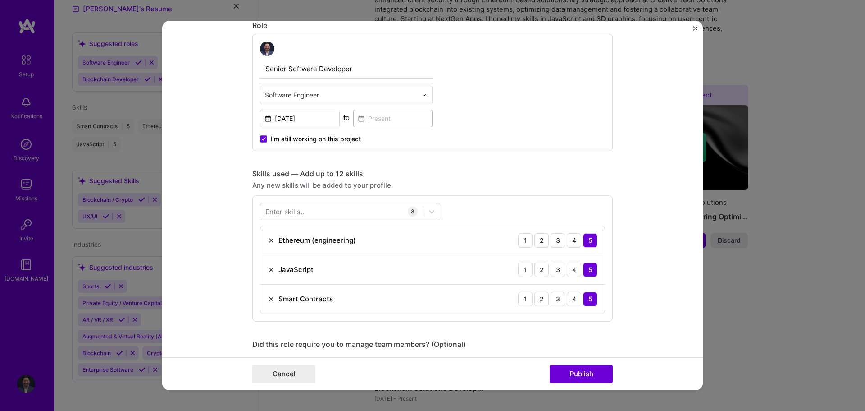
click at [290, 210] on div "Enter skills..." at bounding box center [286, 210] width 41 height 9
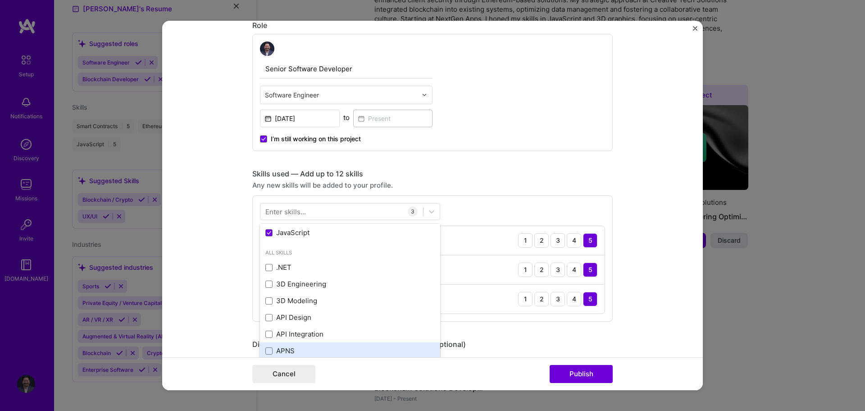
scroll to position [45, 0]
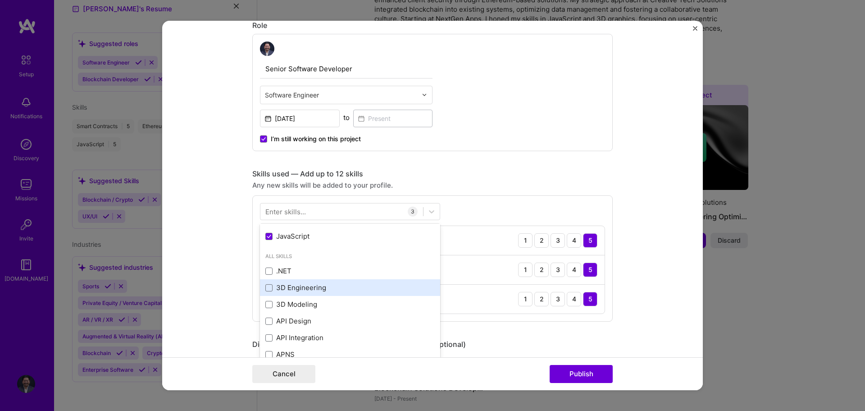
click at [321, 282] on div "Your Skills Ethereum (engineering) Smart Contracts JavaScript All Skills .NET 3…" at bounding box center [350, 291] width 180 height 135
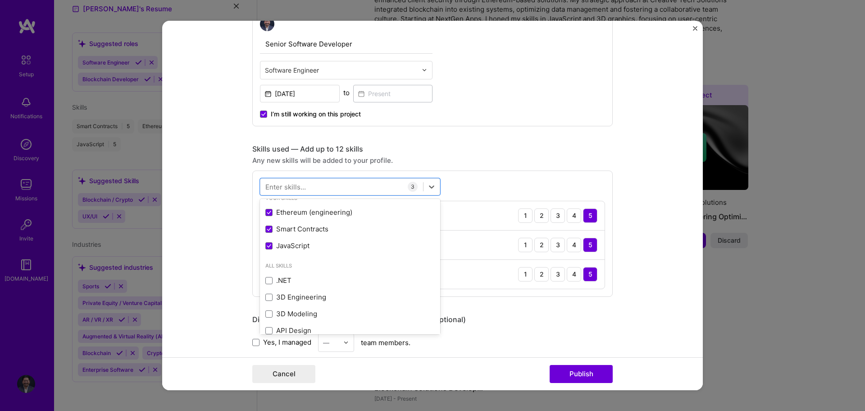
scroll to position [348, 0]
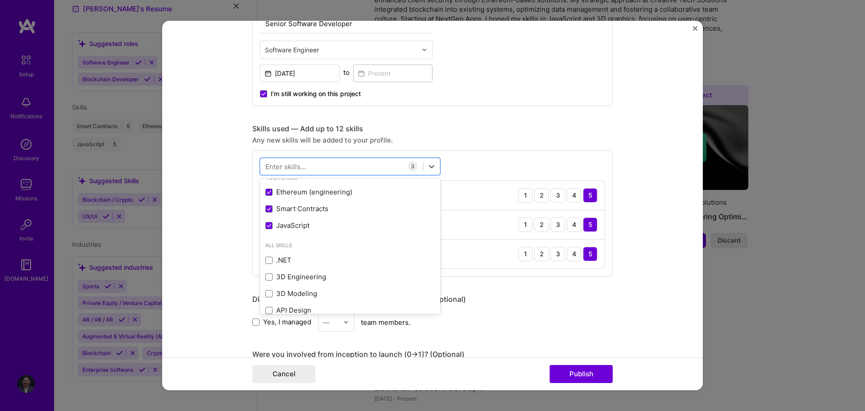
click at [639, 277] on form "Editing suggested project This project is suggested based on your LinkedIn, res…" at bounding box center [432, 206] width 541 height 370
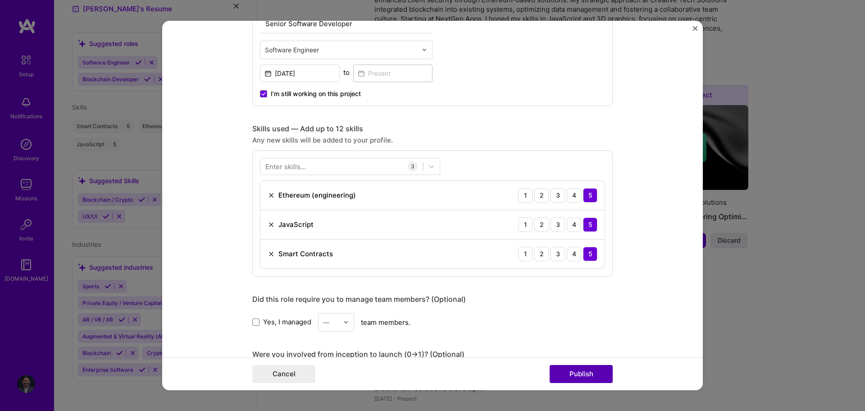
click at [571, 370] on button "Publish" at bounding box center [581, 374] width 63 height 18
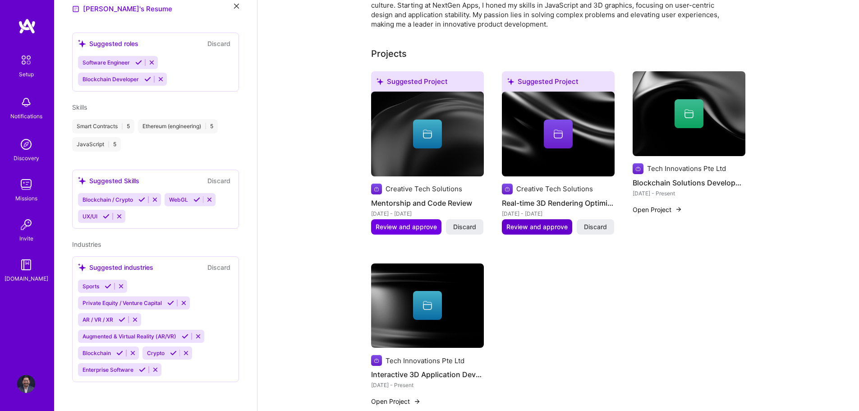
click at [526, 222] on span "Review and approve" at bounding box center [536, 226] width 61 height 9
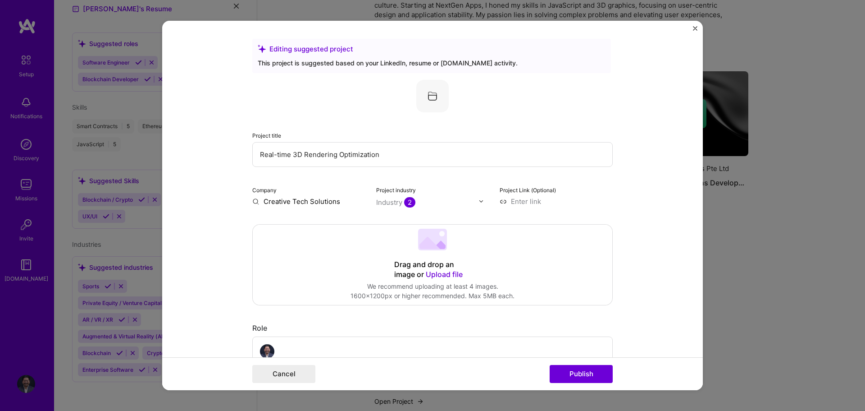
click at [408, 160] on input "Real-time 3D Rendering Optimization" at bounding box center [432, 154] width 361 height 25
click at [565, 372] on button "Publish" at bounding box center [581, 374] width 63 height 18
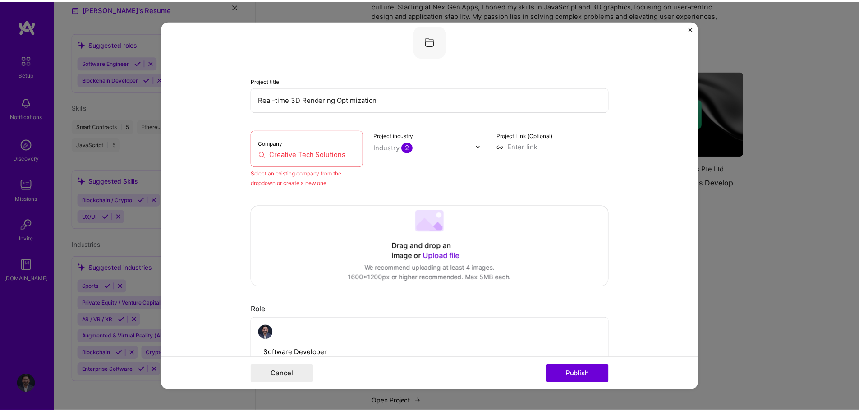
scroll to position [59, 0]
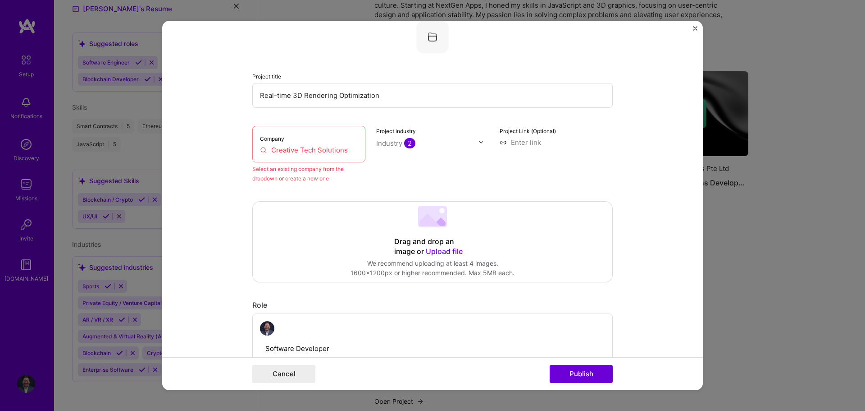
click at [311, 151] on input "Creative Tech Solutions" at bounding box center [309, 149] width 98 height 9
click at [344, 150] on input "Creative Tech Solutions" at bounding box center [309, 149] width 98 height 9
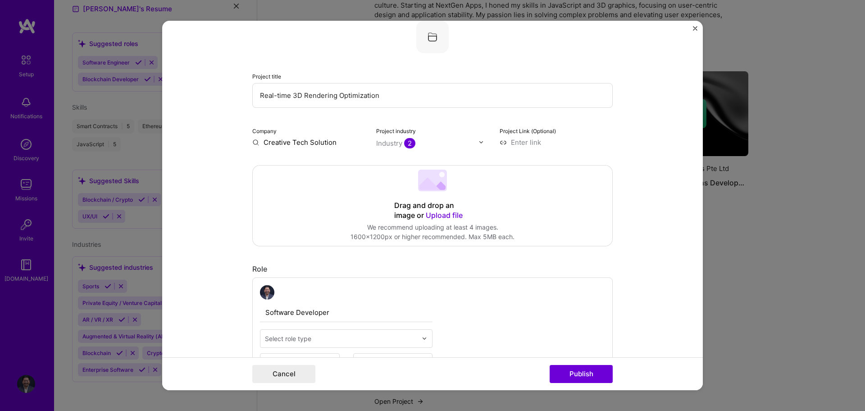
type input "Creative Tech Solutions"
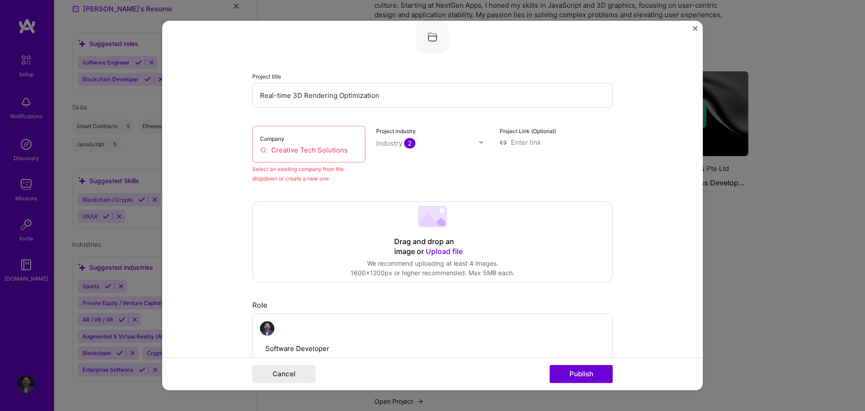
click at [691, 32] on form "Editing suggested project This project is suggested based on your LinkedIn, res…" at bounding box center [432, 206] width 541 height 370
click at [692, 30] on form "Editing suggested project This project is suggested based on your LinkedIn, res…" at bounding box center [432, 206] width 541 height 370
click at [694, 28] on img "Close" at bounding box center [695, 28] width 5 height 5
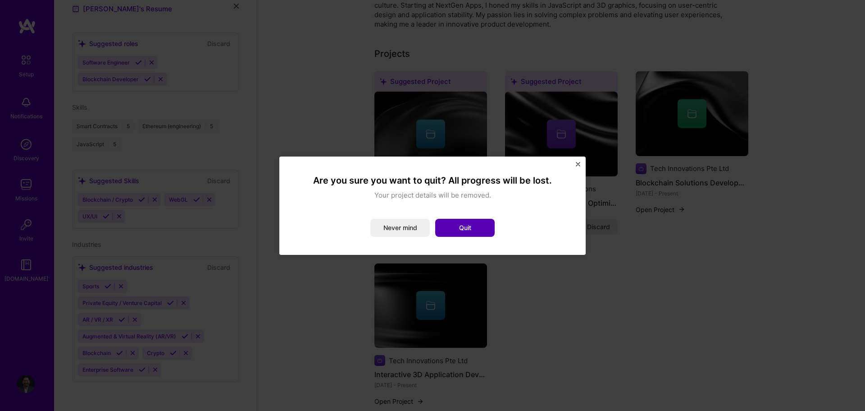
click at [455, 228] on button "Quit" at bounding box center [465, 228] width 60 height 18
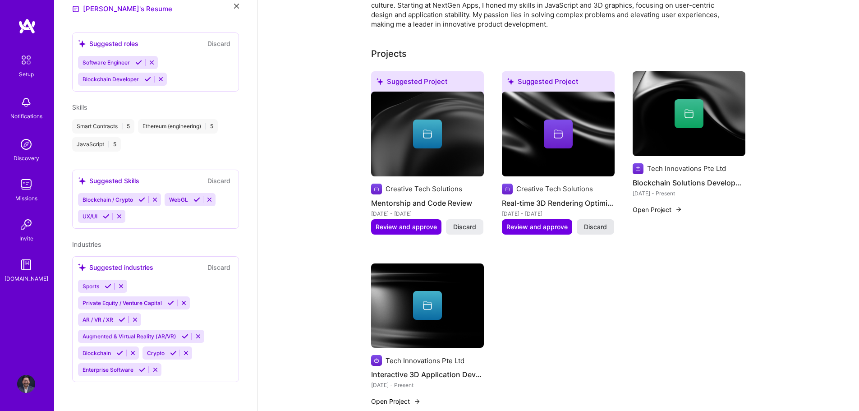
click at [598, 222] on span "Discard" at bounding box center [595, 226] width 23 height 9
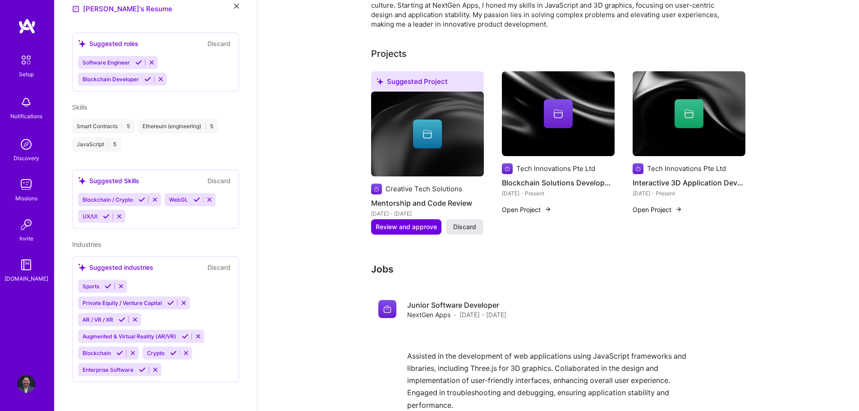
click at [470, 222] on span "Discard" at bounding box center [464, 226] width 23 height 9
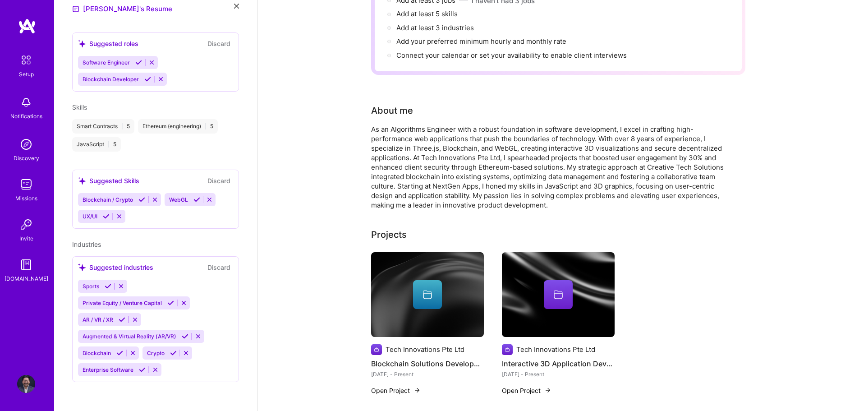
scroll to position [0, 0]
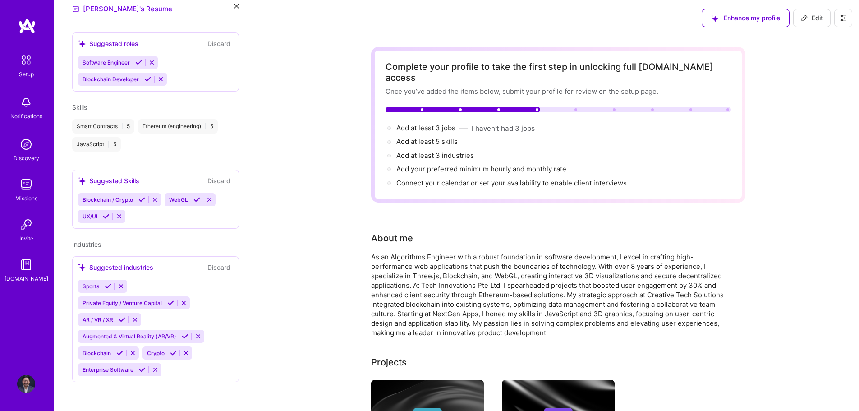
click at [417, 322] on div "As an Algorithms Engineer with a robust foundation in software development, I e…" at bounding box center [551, 294] width 361 height 85
click at [33, 269] on img at bounding box center [26, 265] width 18 height 18
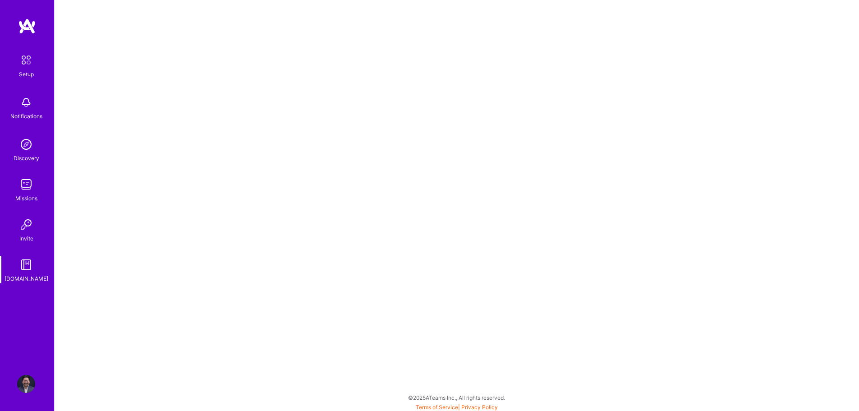
click at [23, 193] on div "Missions" at bounding box center [26, 197] width 22 height 9
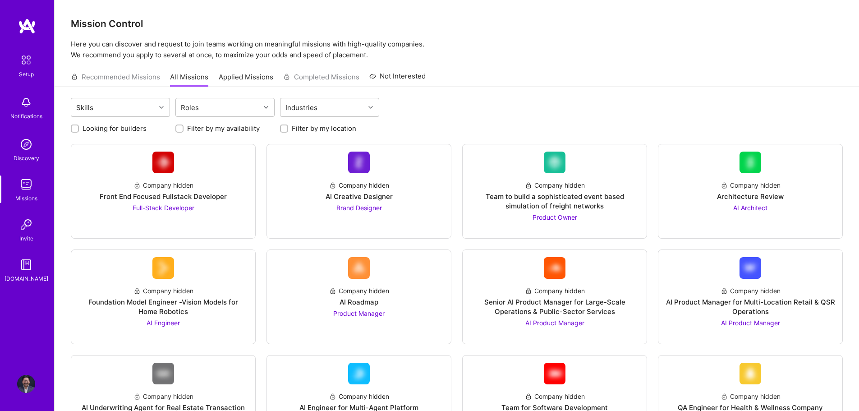
click at [248, 78] on link "Applied Missions" at bounding box center [246, 79] width 55 height 15
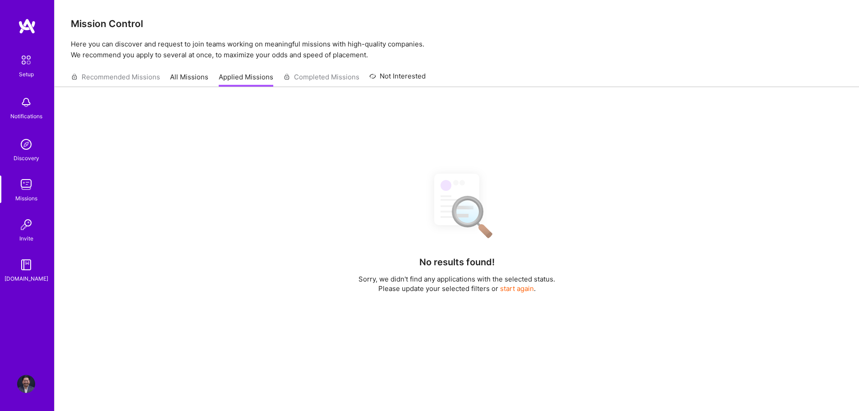
click at [186, 79] on link "All Missions" at bounding box center [189, 79] width 38 height 15
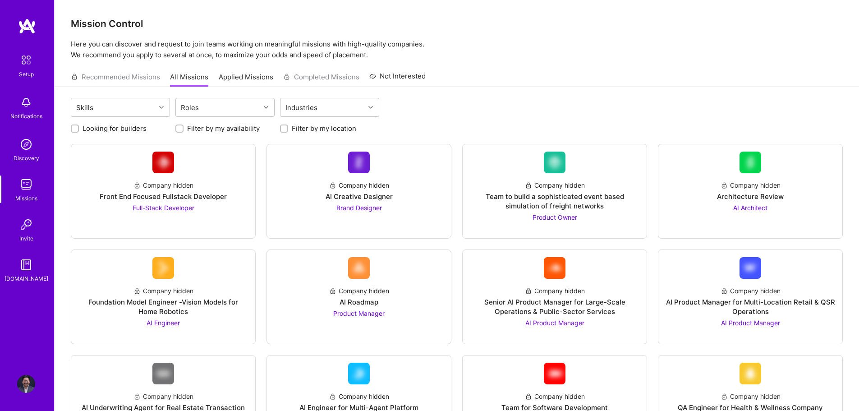
click at [137, 78] on div "Recommended Missions All Missions Applied Missions Completed Missions Not Inter…" at bounding box center [248, 76] width 355 height 19
click at [32, 26] on img at bounding box center [27, 26] width 18 height 16
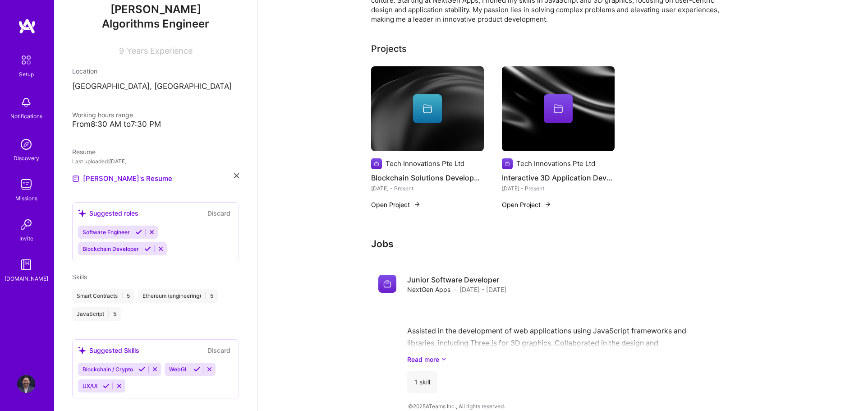
scroll to position [270, 0]
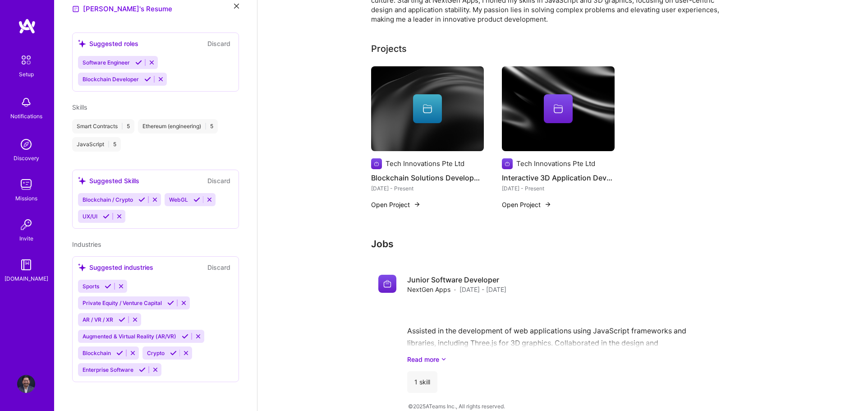
click at [30, 383] on img at bounding box center [26, 384] width 18 height 18
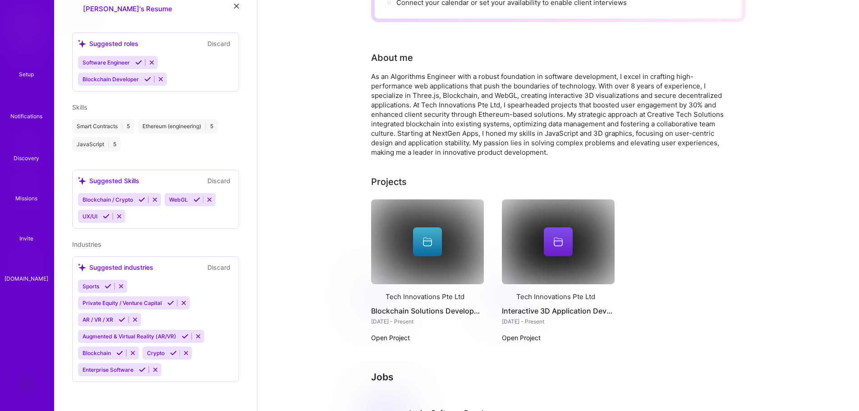
scroll to position [313, 0]
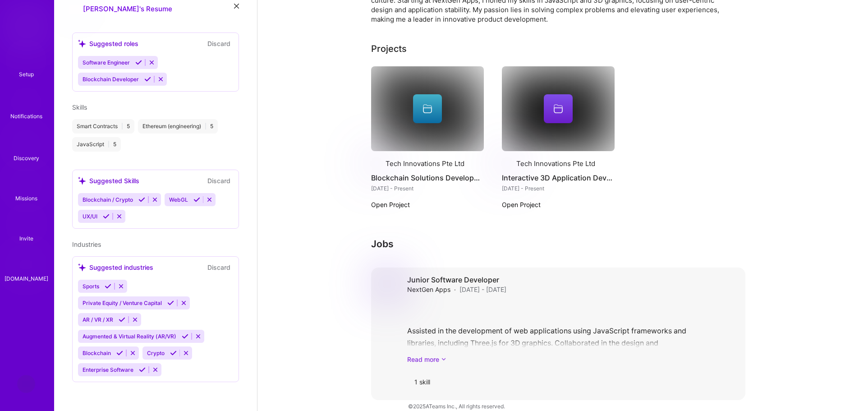
click at [427, 354] on link "Read more" at bounding box center [572, 358] width 331 height 9
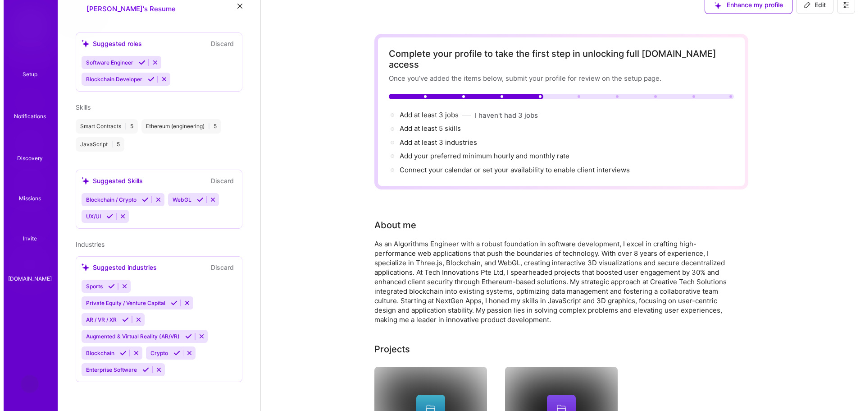
scroll to position [0, 0]
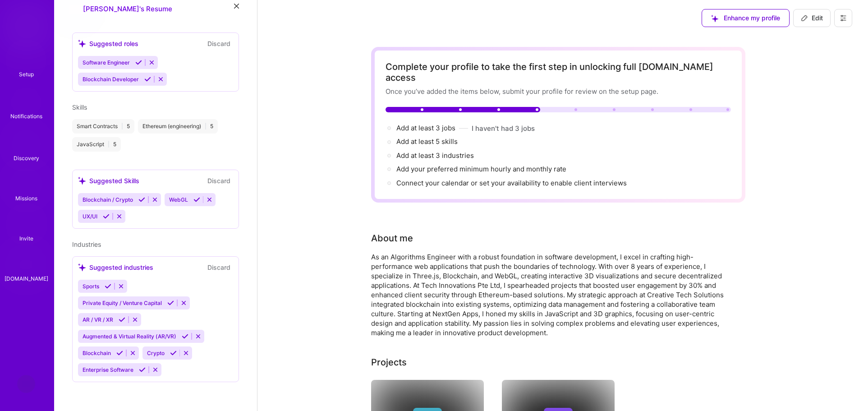
click at [847, 31] on div "Enhance my profile Edit" at bounding box center [777, 18] width 164 height 36
click at [841, 11] on button at bounding box center [843, 18] width 18 height 18
click at [802, 84] on button "Log Out" at bounding box center [818, 84] width 68 height 23
